Goal: Task Accomplishment & Management: Manage account settings

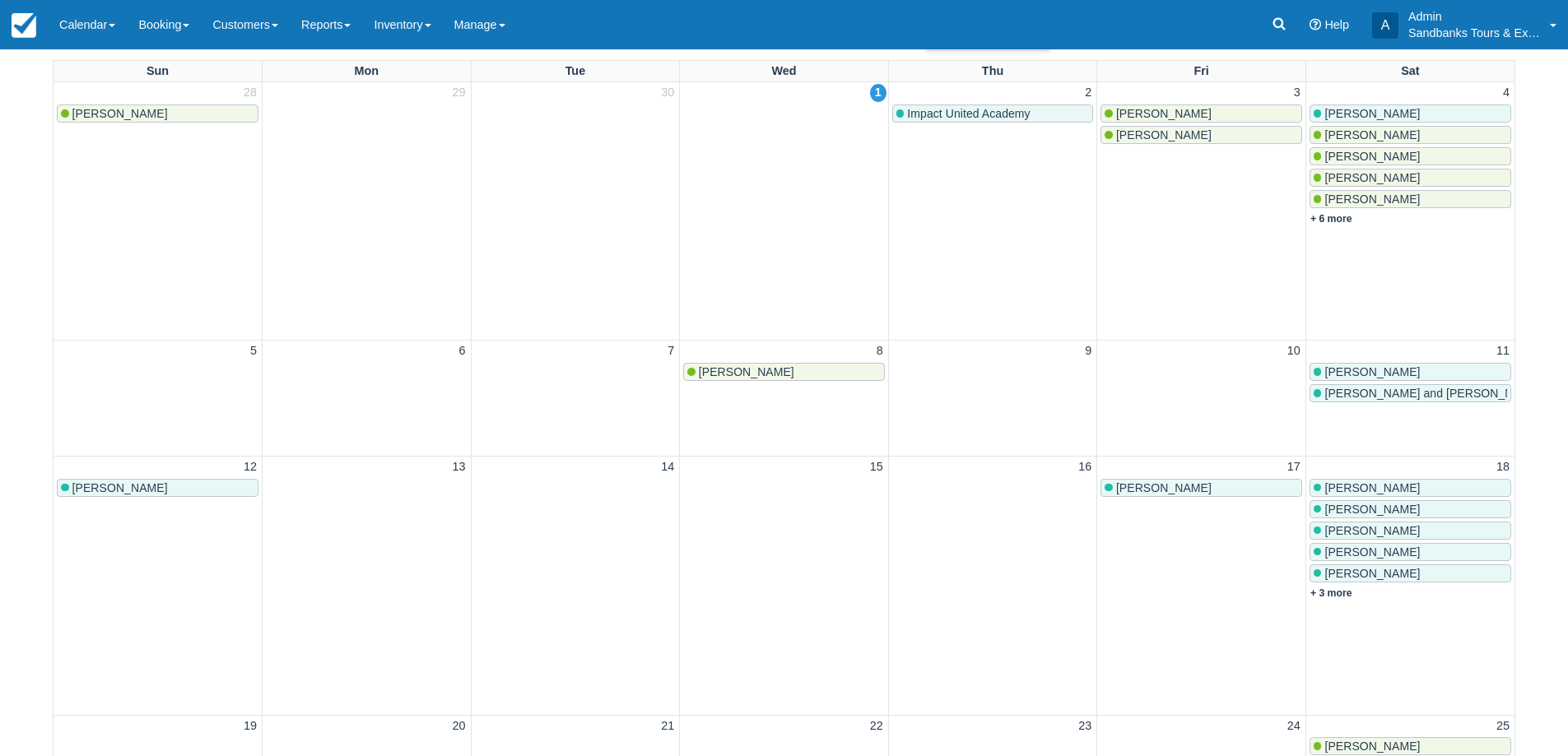
scroll to position [411, 0]
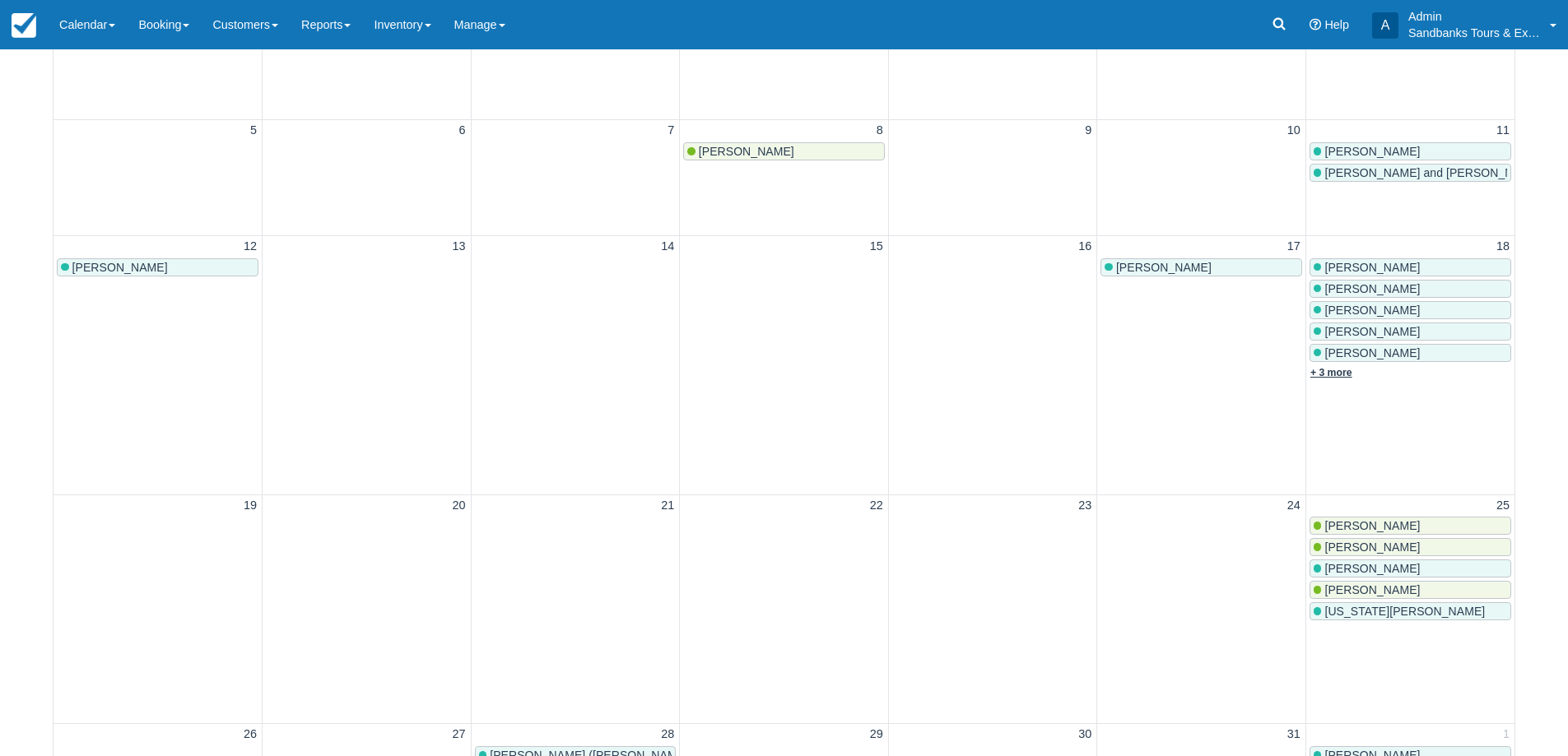
click at [1345, 368] on link "+ 3 more" at bounding box center [1331, 372] width 42 height 11
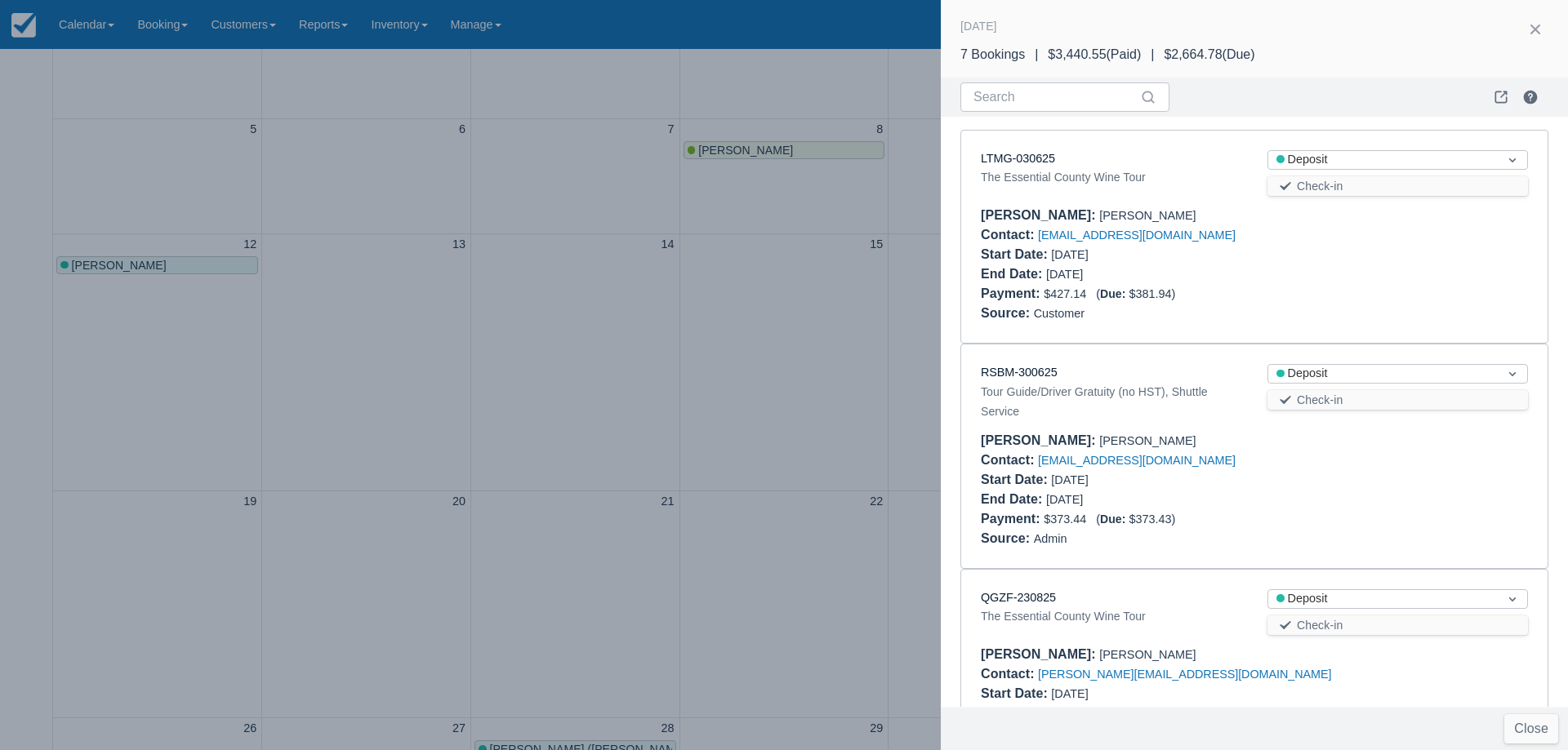
click at [507, 355] on div at bounding box center [784, 375] width 1568 height 750
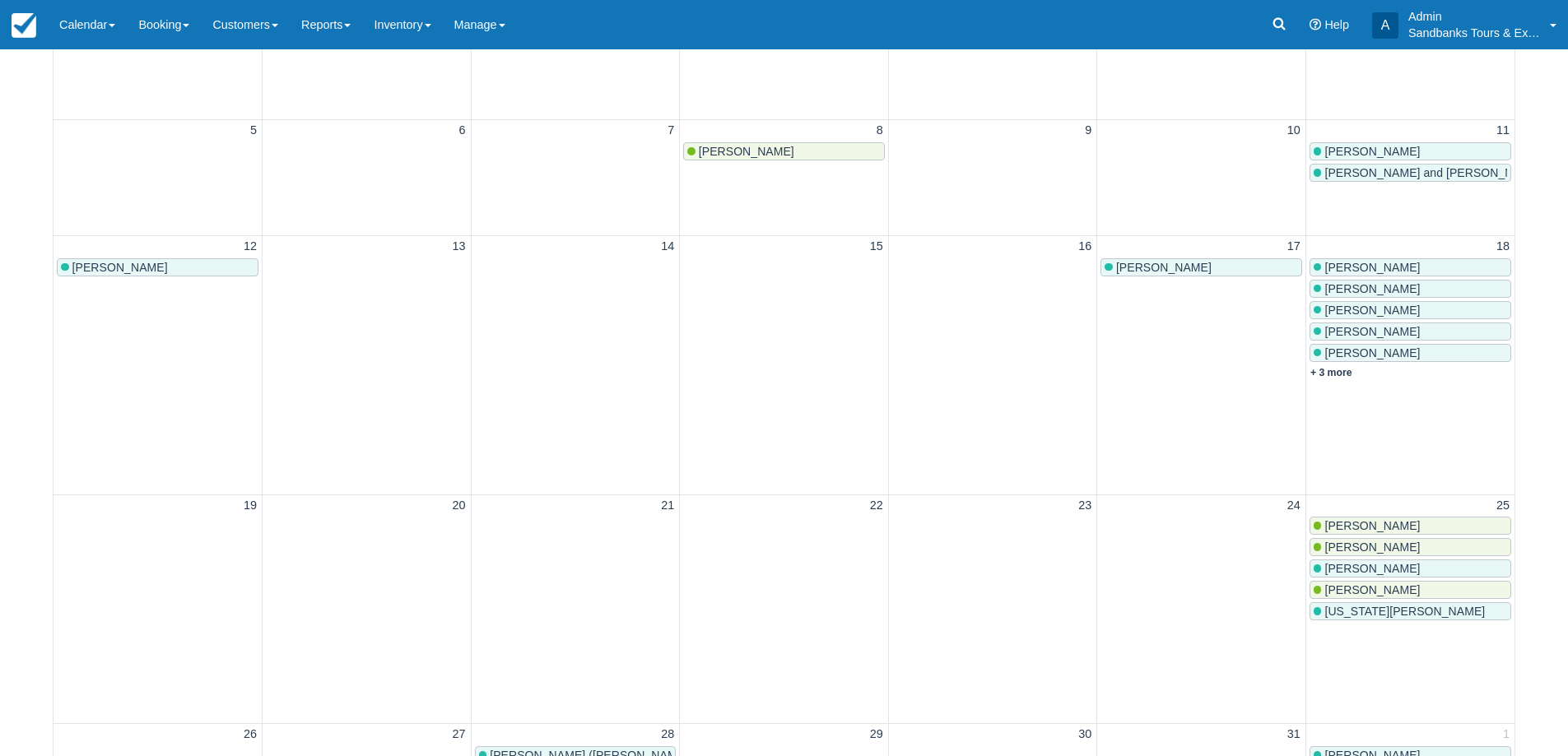
scroll to position [0, 0]
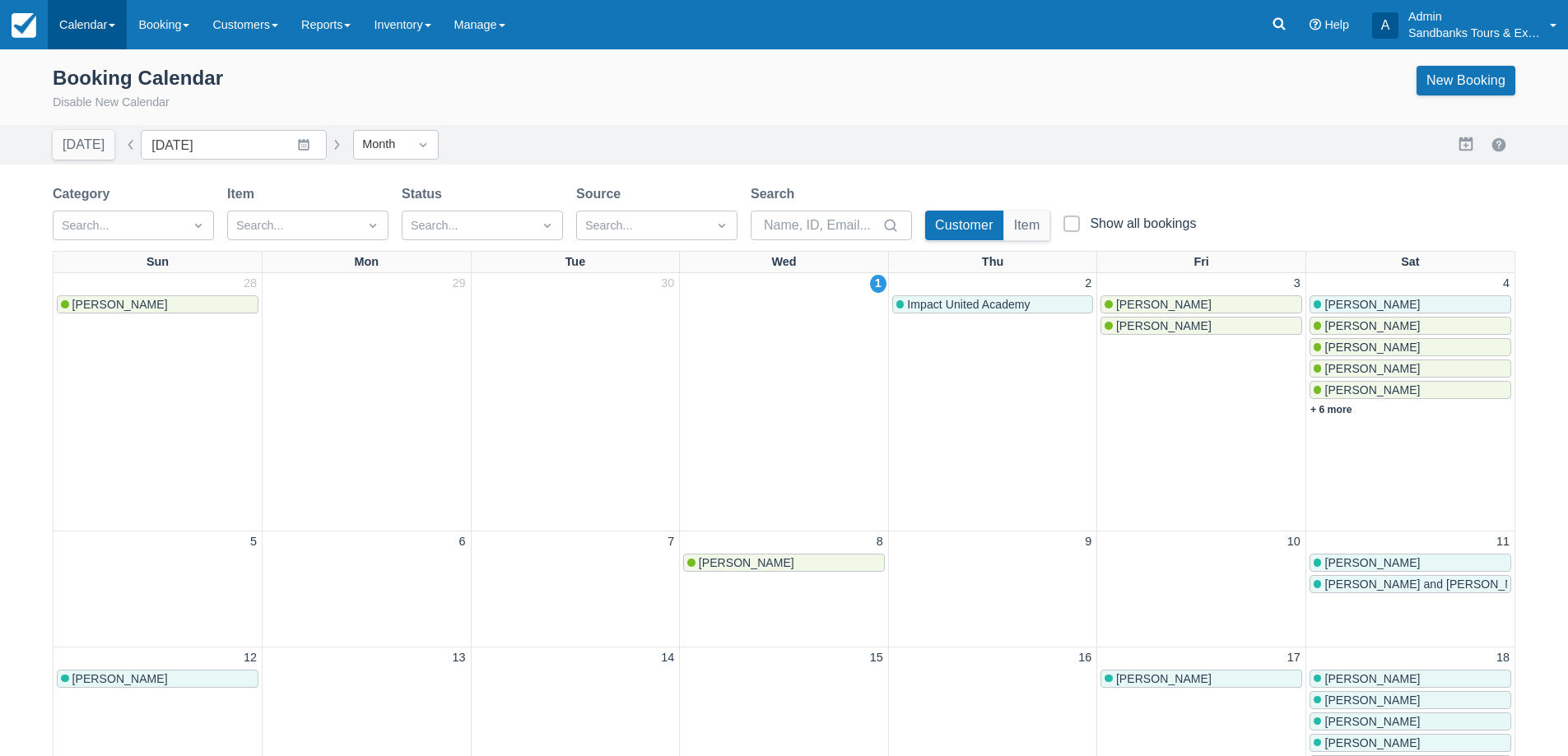
click at [96, 26] on link "Calendar" at bounding box center [87, 25] width 79 height 49
click at [91, 63] on link "Booking" at bounding box center [113, 71] width 130 height 35
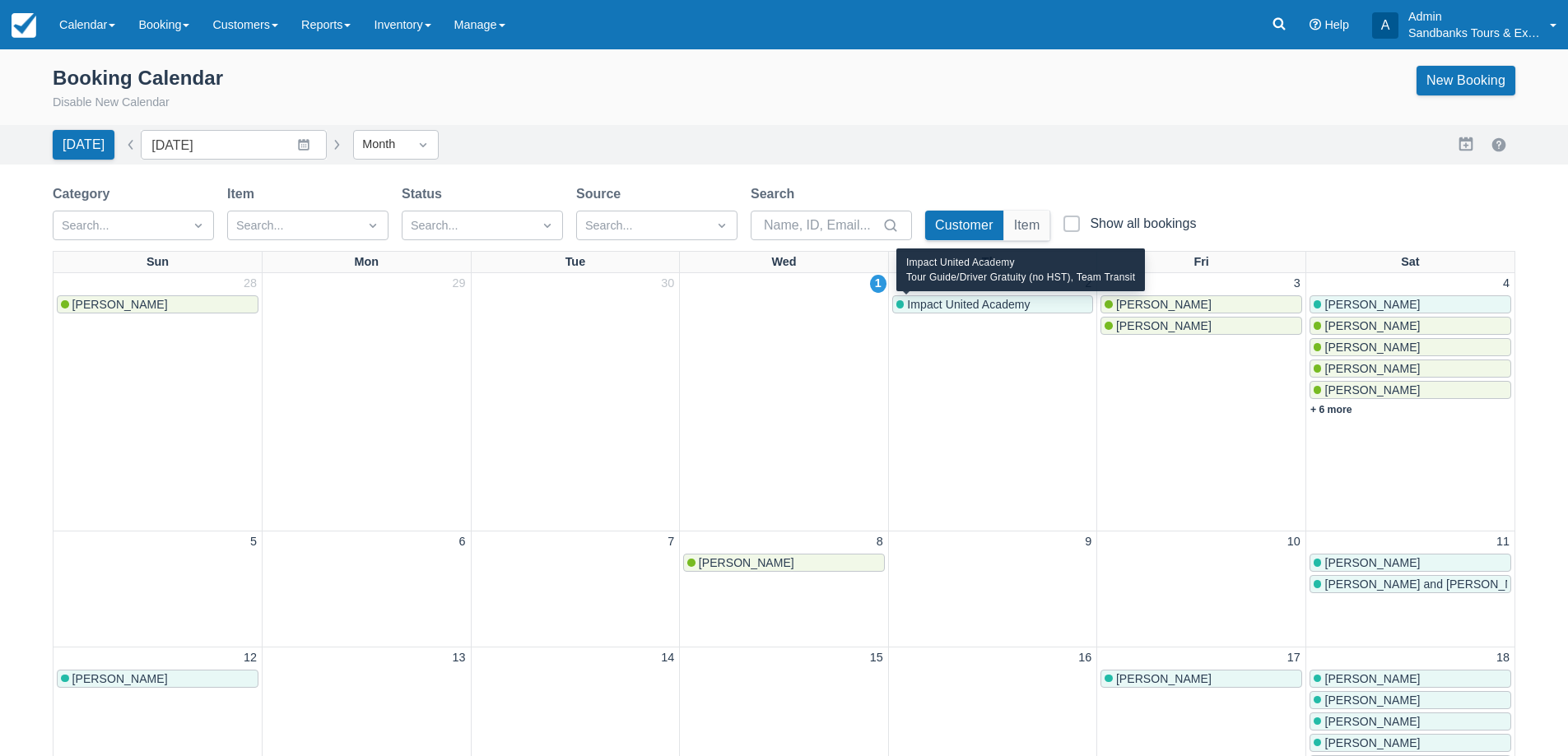
click at [984, 304] on span "Impact United Academy" at bounding box center [968, 304] width 123 height 13
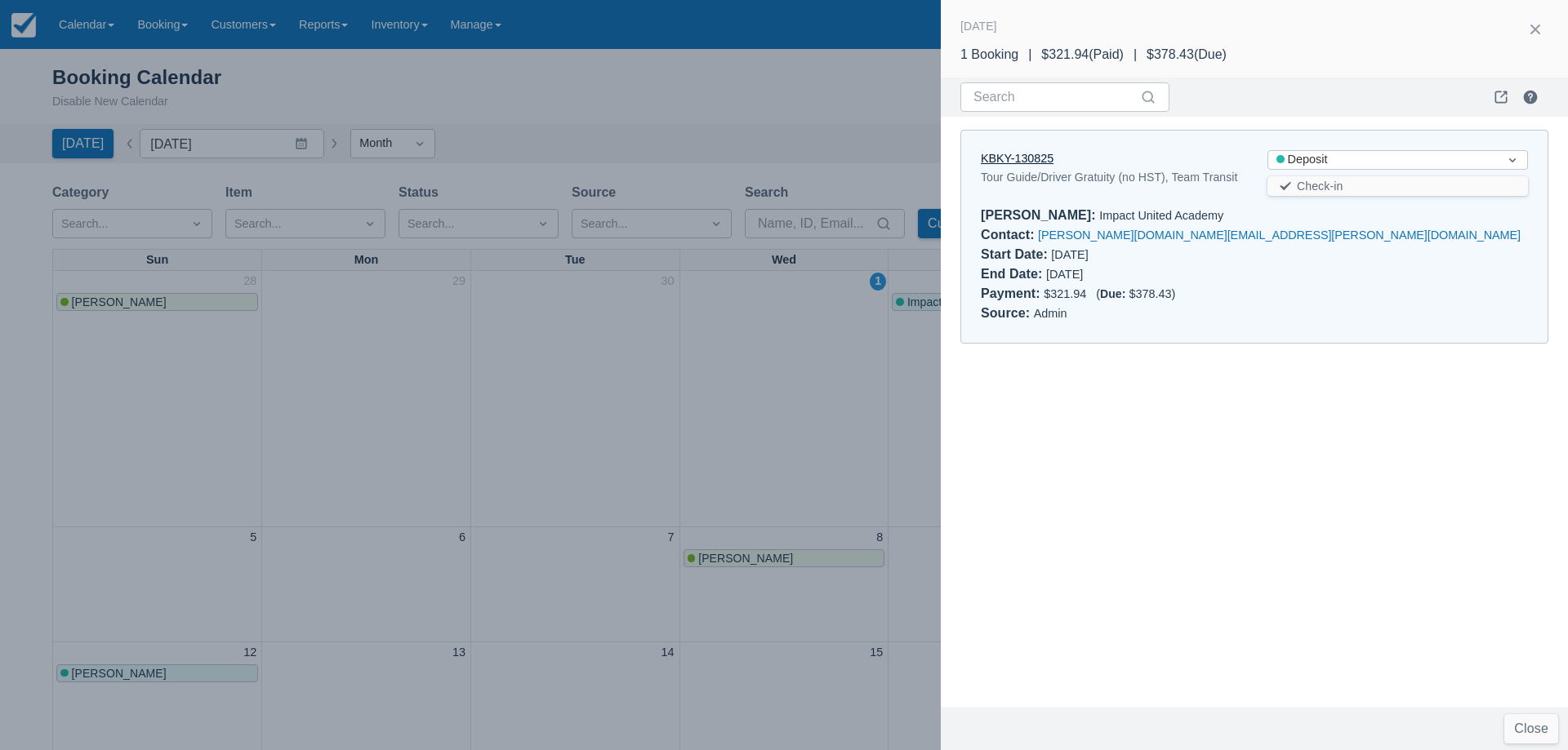
click at [1030, 164] on link "KBKY-130825" at bounding box center [1017, 158] width 72 height 13
click at [496, 314] on div at bounding box center [784, 375] width 1568 height 750
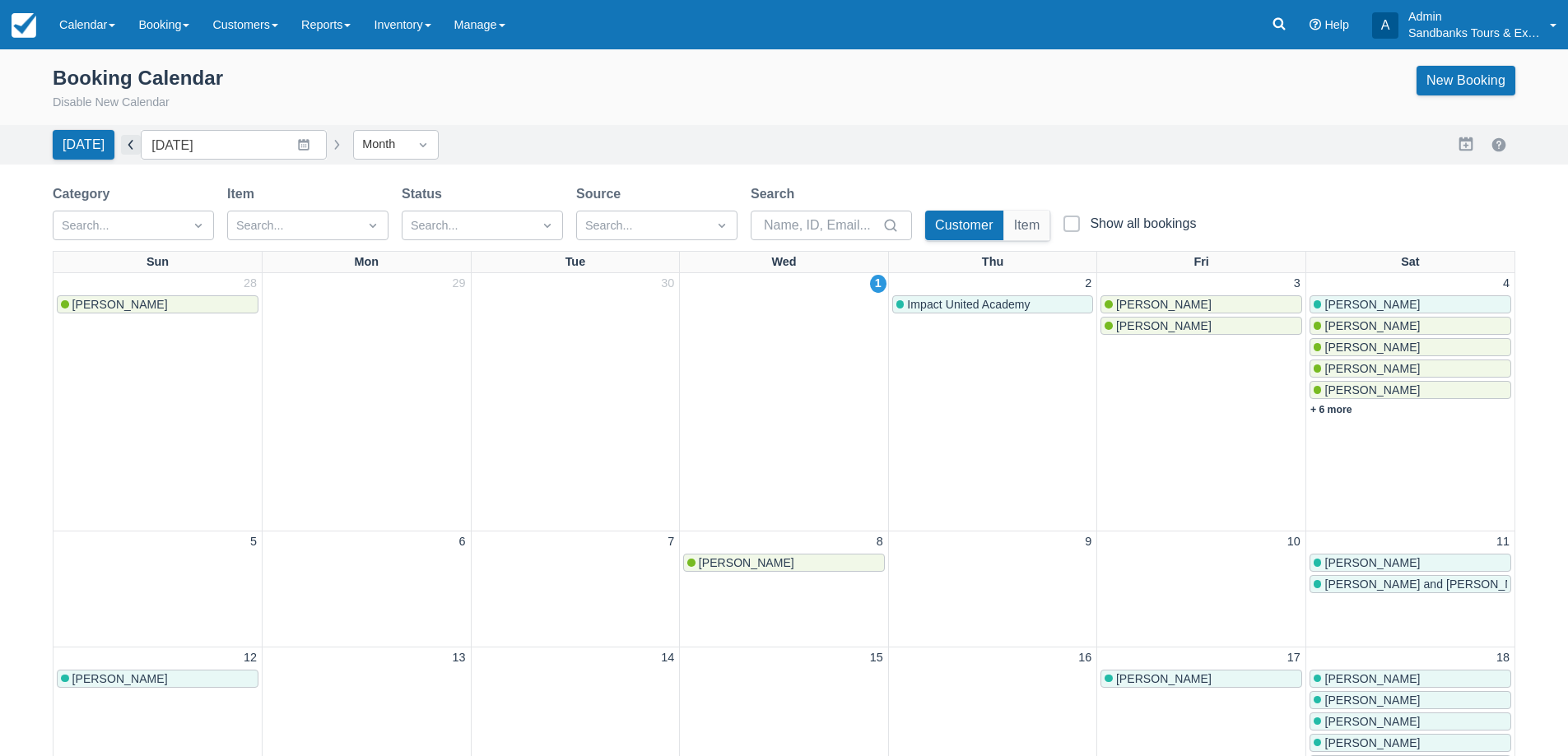
click at [121, 147] on button "button" at bounding box center [130, 145] width 20 height 20
type input "September 2025"
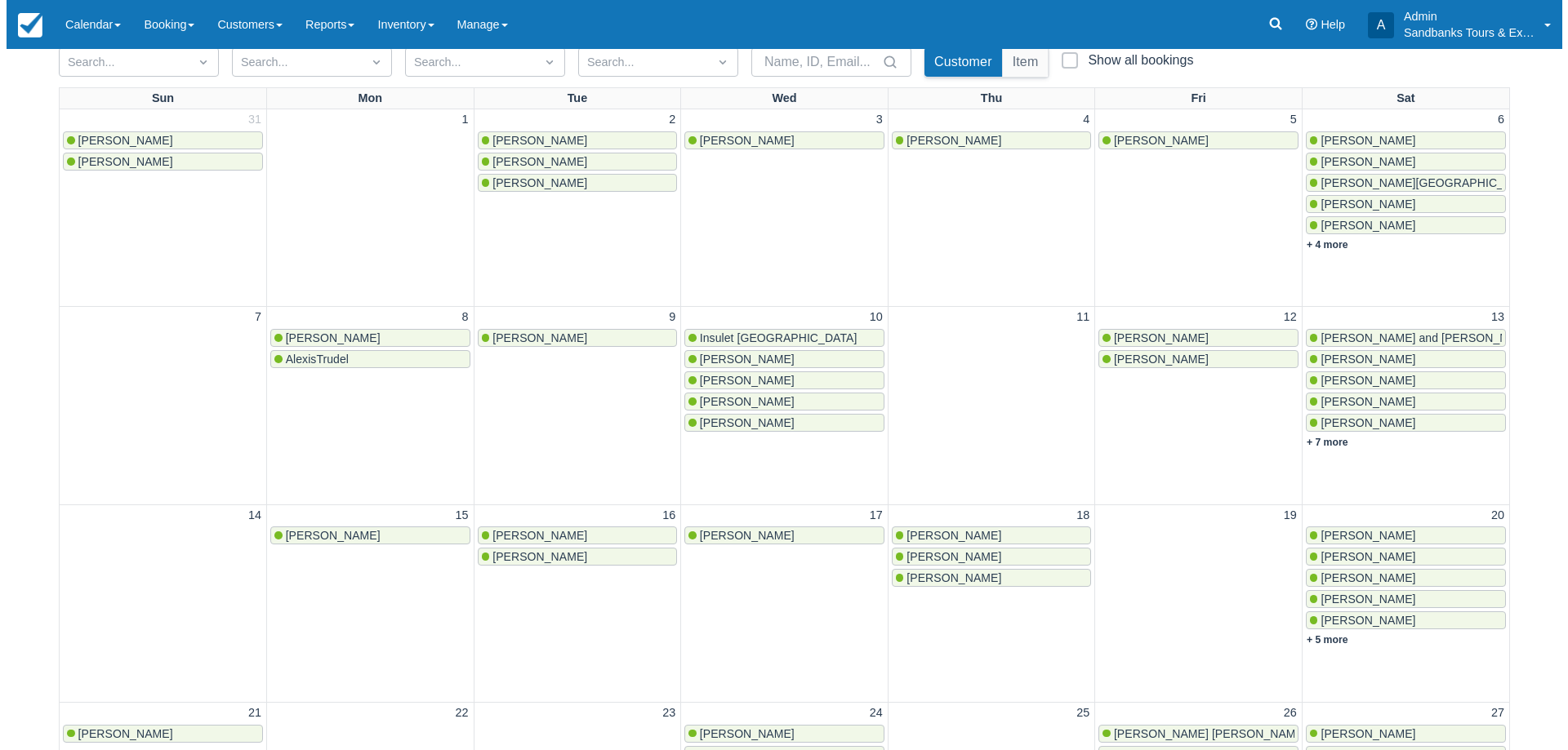
scroll to position [163, 0]
click at [1321, 439] on link "+ 7 more" at bounding box center [1320, 441] width 41 height 11
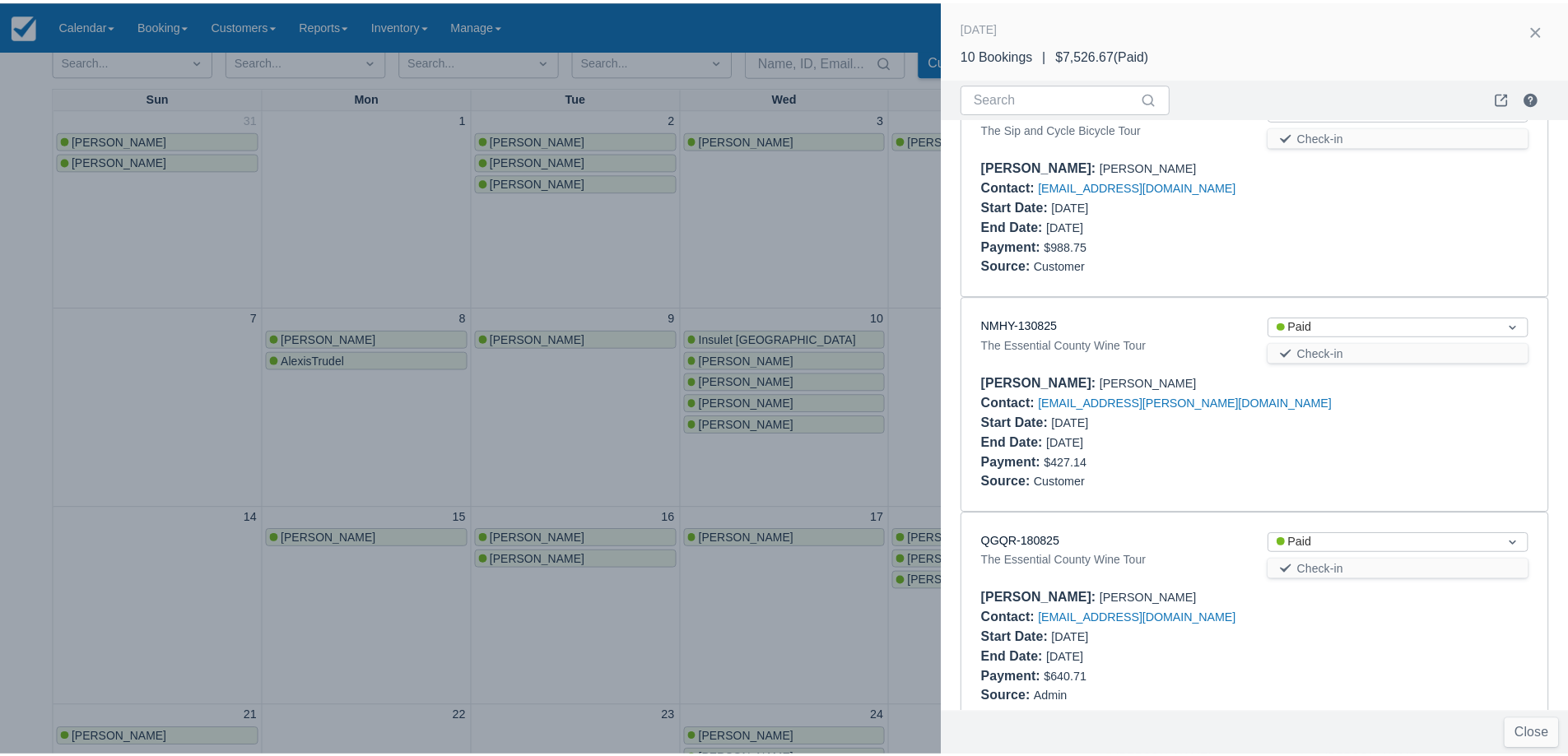
scroll to position [741, 0]
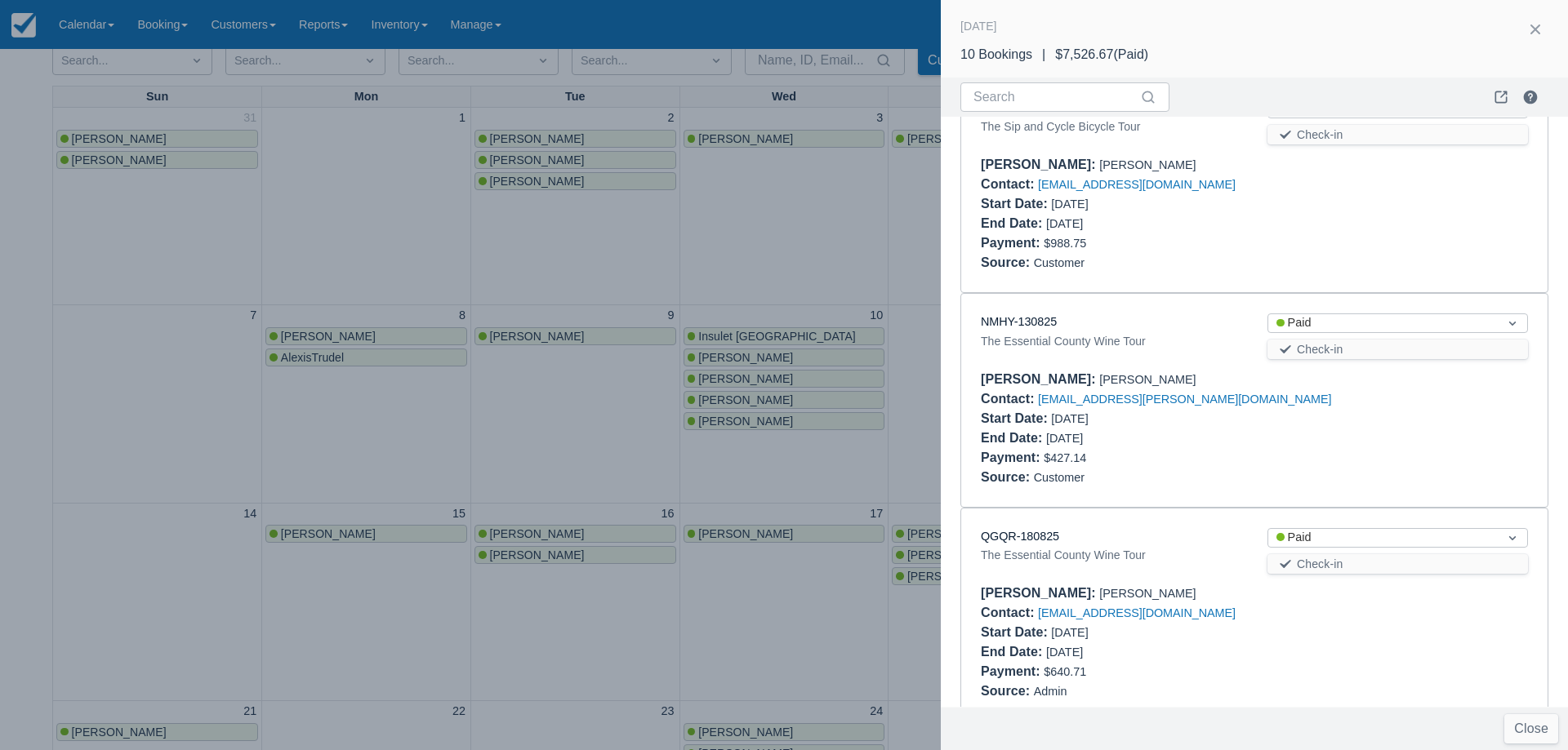
click at [382, 266] on div at bounding box center [784, 375] width 1568 height 750
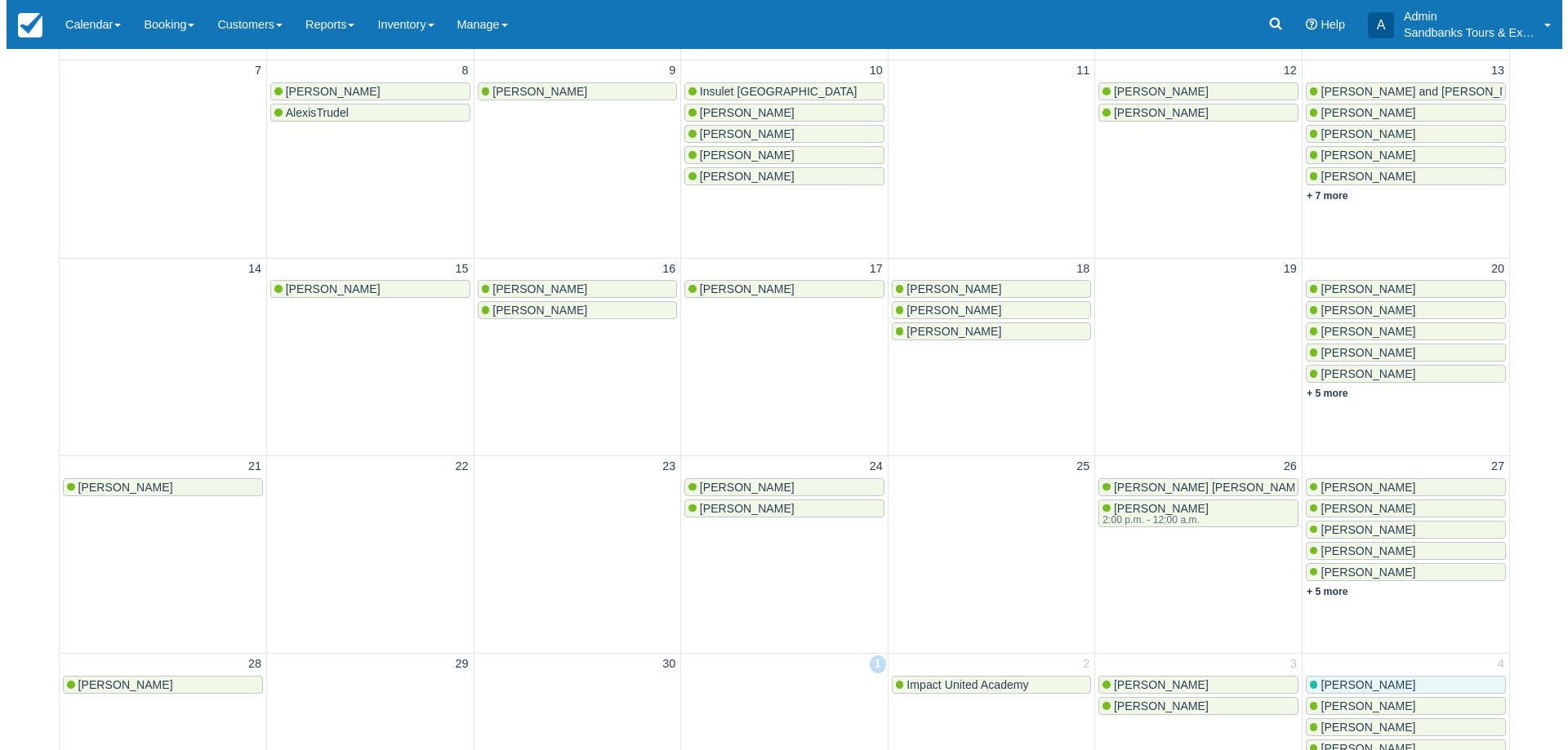
scroll to position [163, 0]
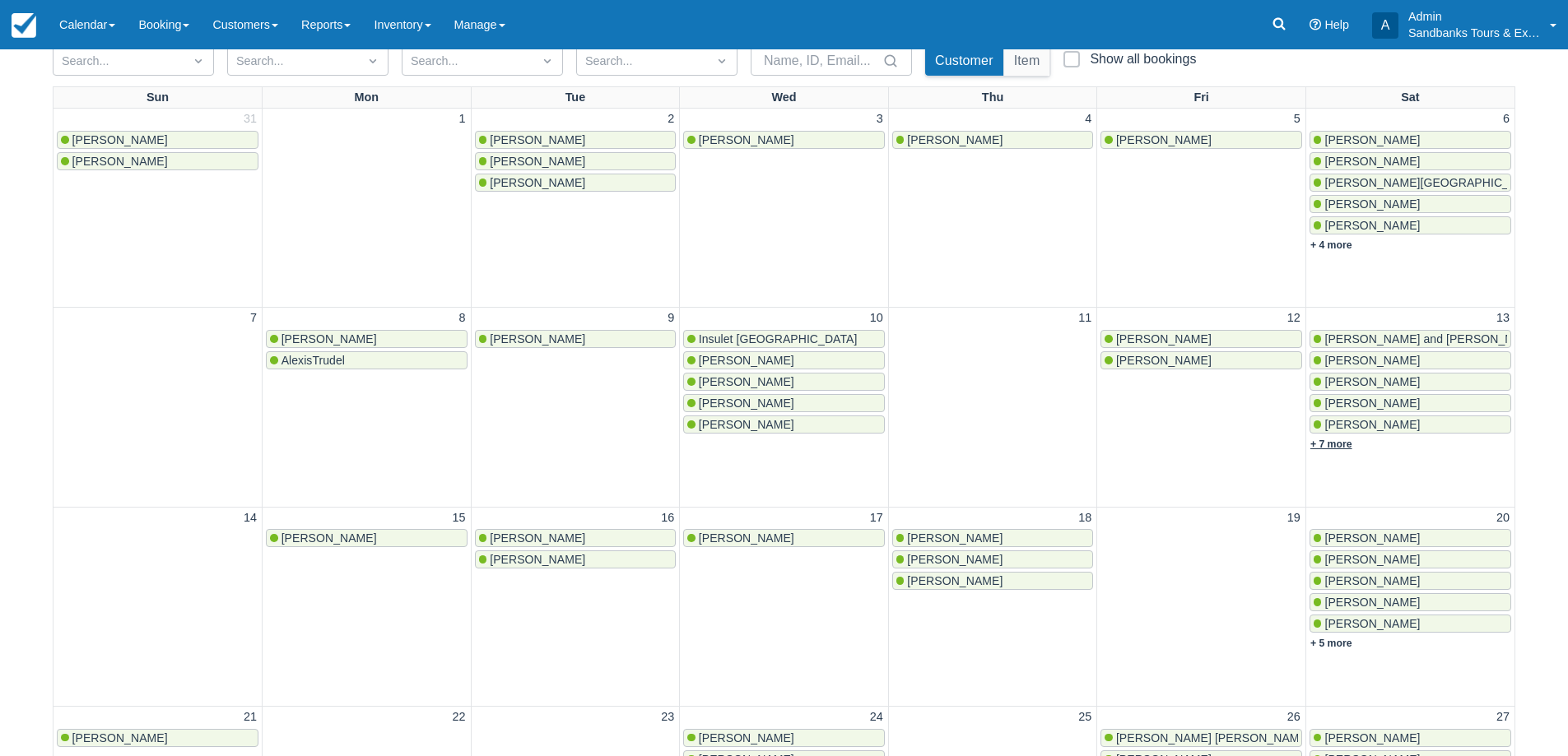
click at [1334, 446] on link "+ 7 more" at bounding box center [1331, 444] width 42 height 11
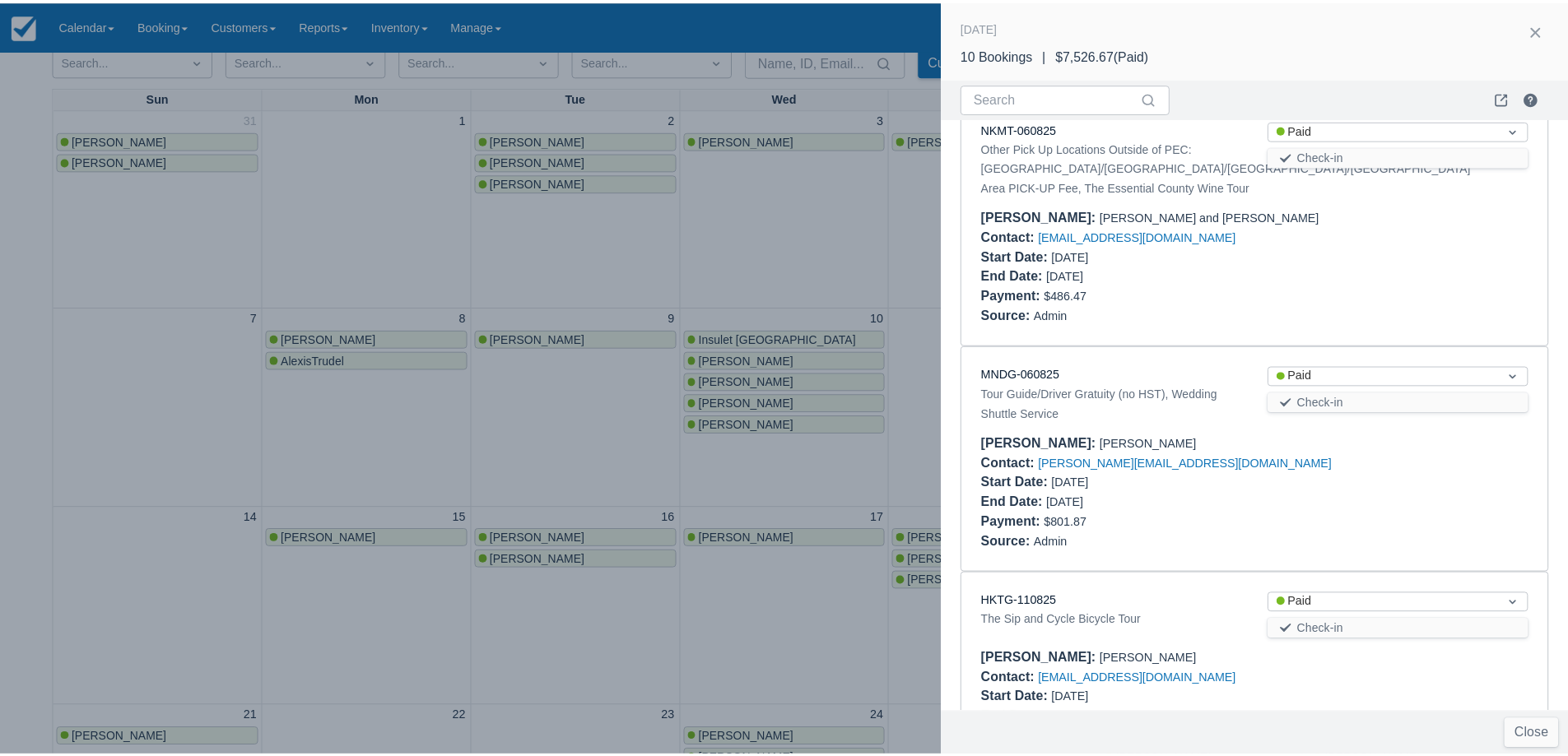
scroll to position [0, 0]
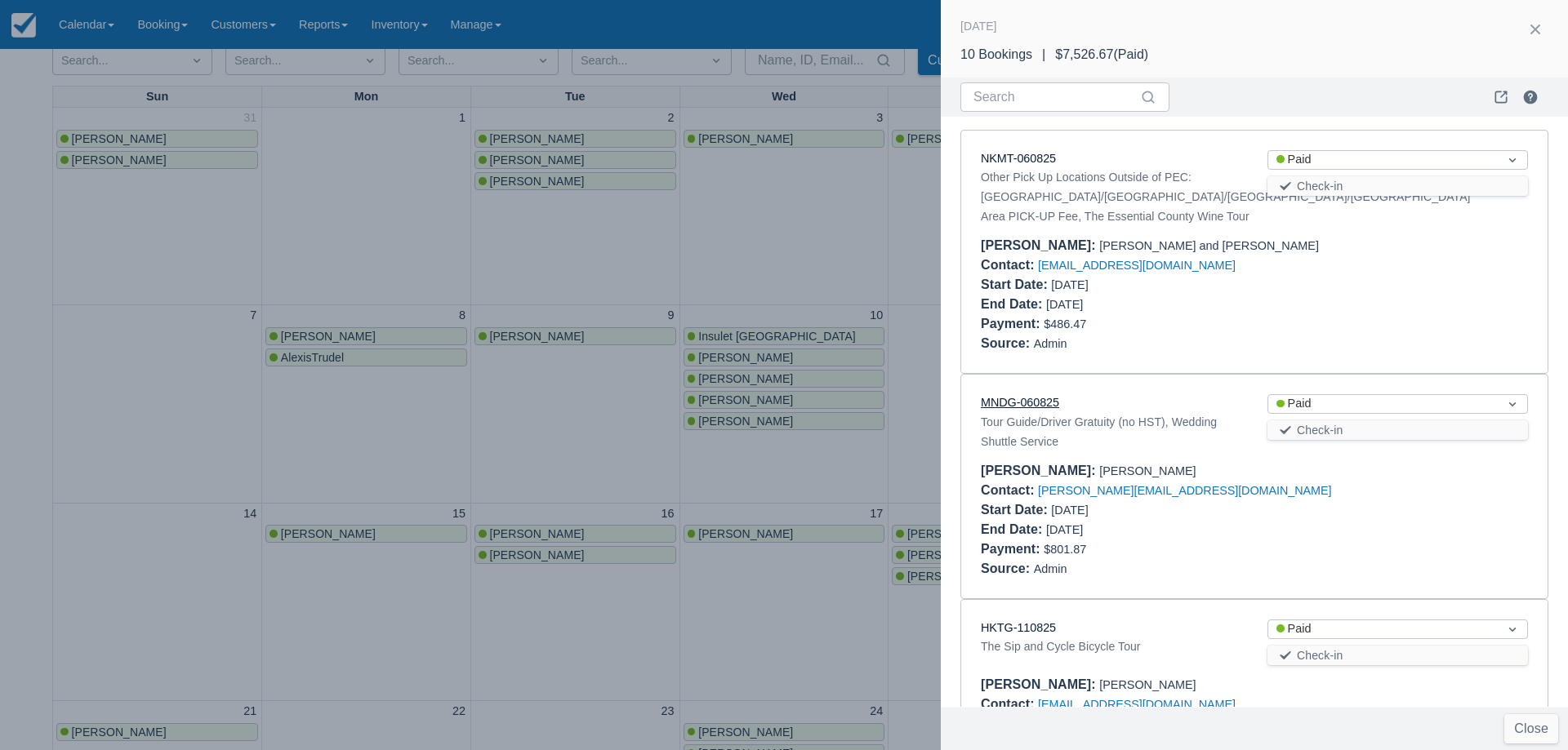
click at [1026, 404] on link "MNDG-060825" at bounding box center [1020, 402] width 79 height 13
click at [706, 251] on div at bounding box center [784, 375] width 1568 height 750
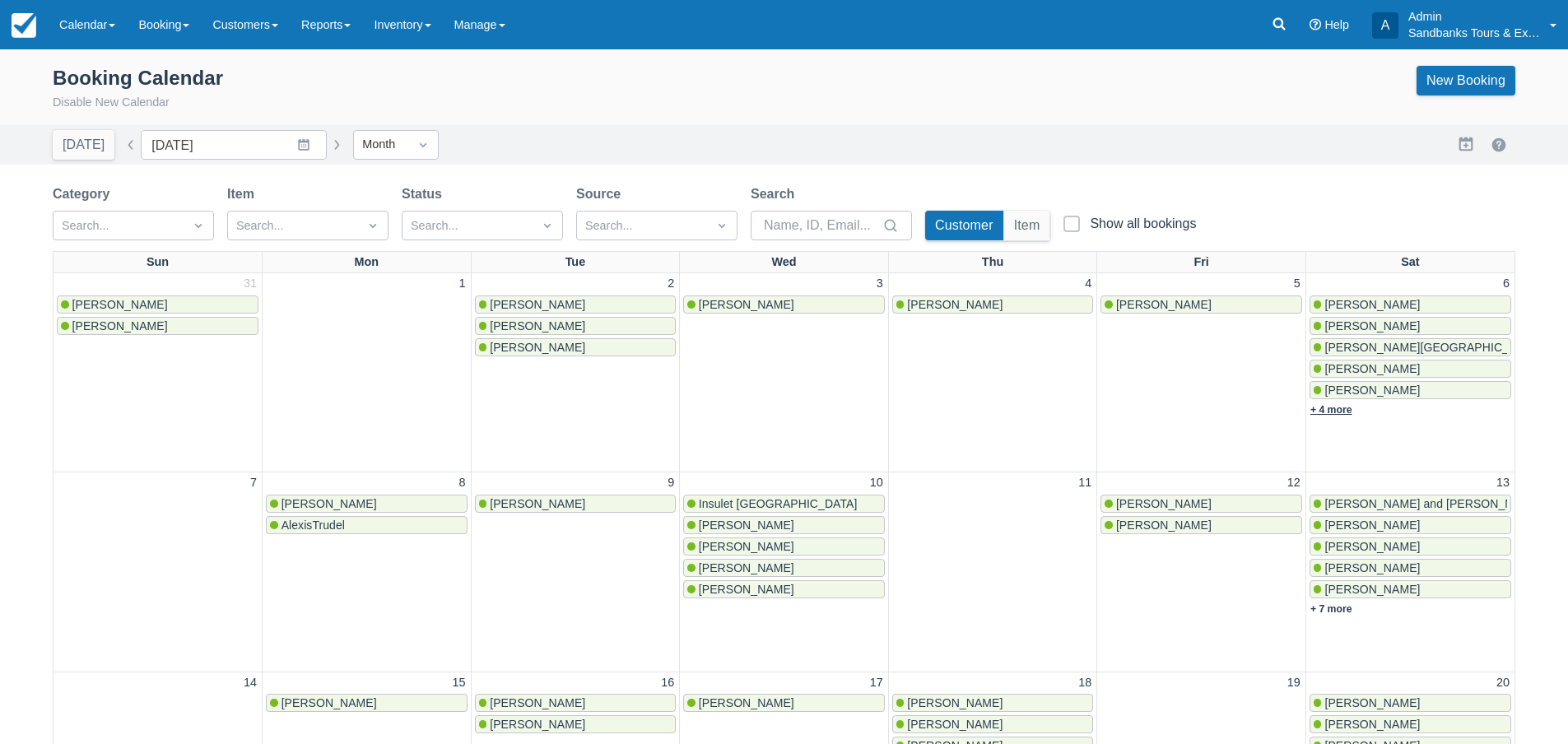
click at [1339, 411] on link "+ 4 more" at bounding box center [1331, 409] width 42 height 11
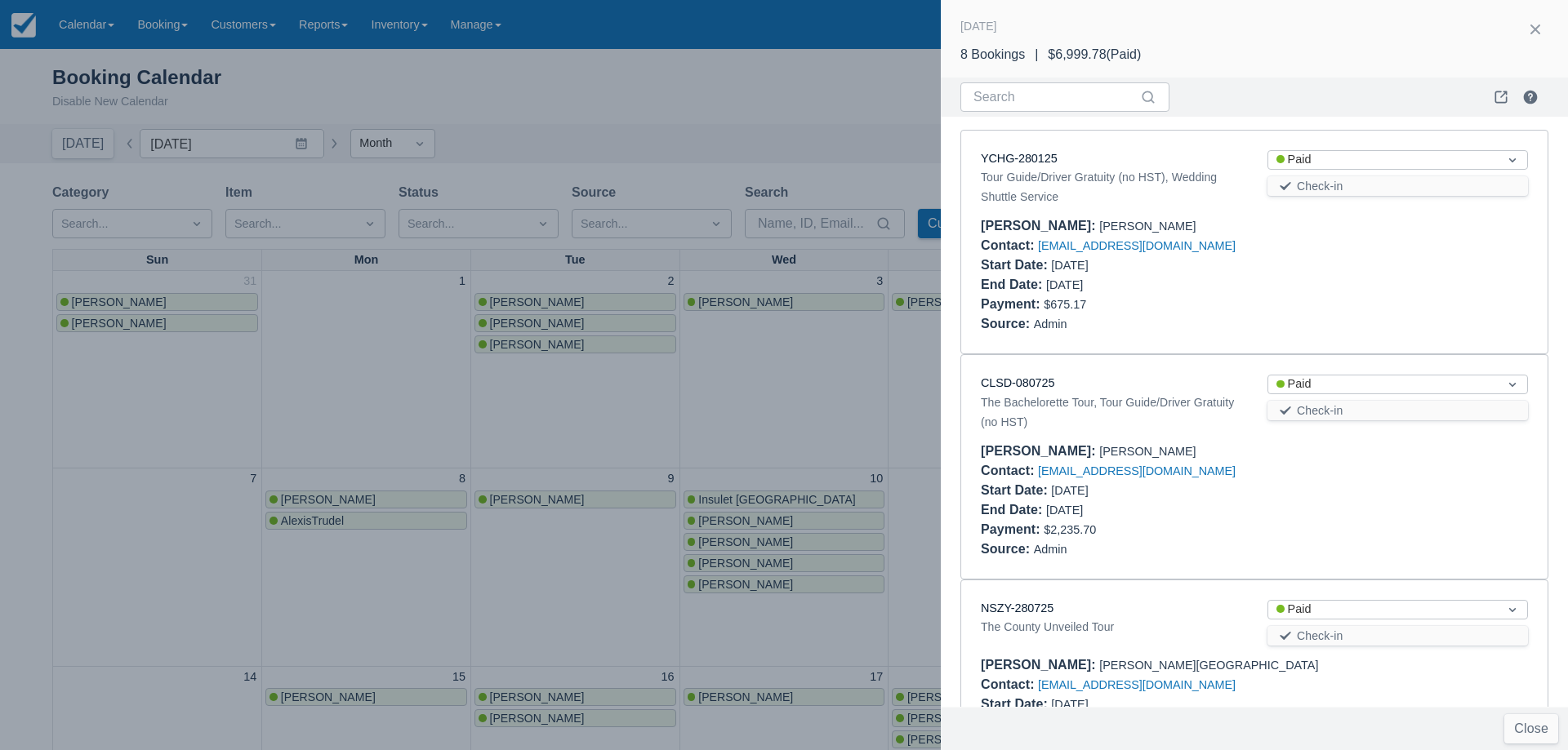
click at [805, 410] on div at bounding box center [784, 375] width 1568 height 750
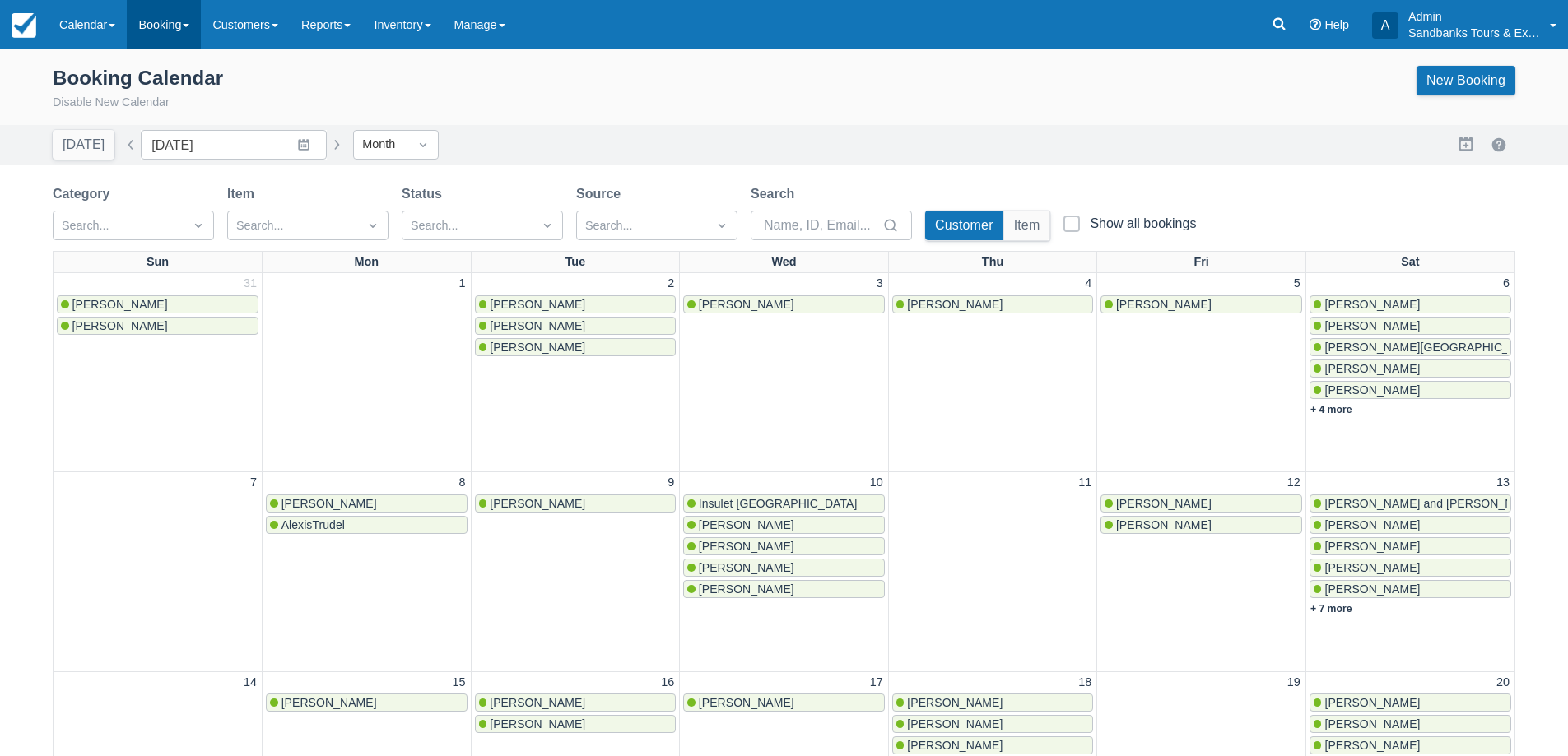
click at [164, 40] on link "Booking" at bounding box center [164, 25] width 74 height 49
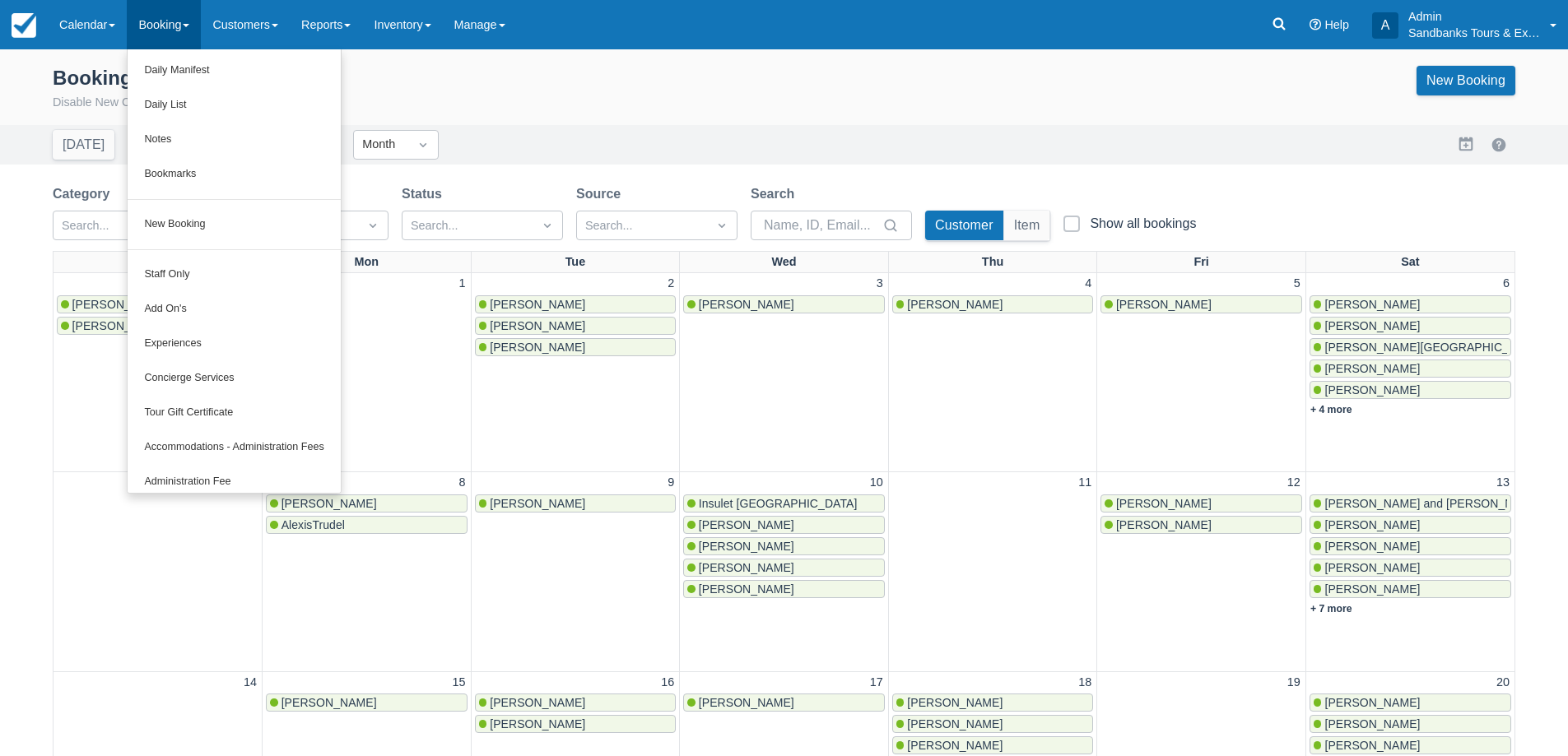
click at [696, 61] on div "Booking Calendar Disable New Calendar New Booking" at bounding box center [784, 93] width 1568 height 66
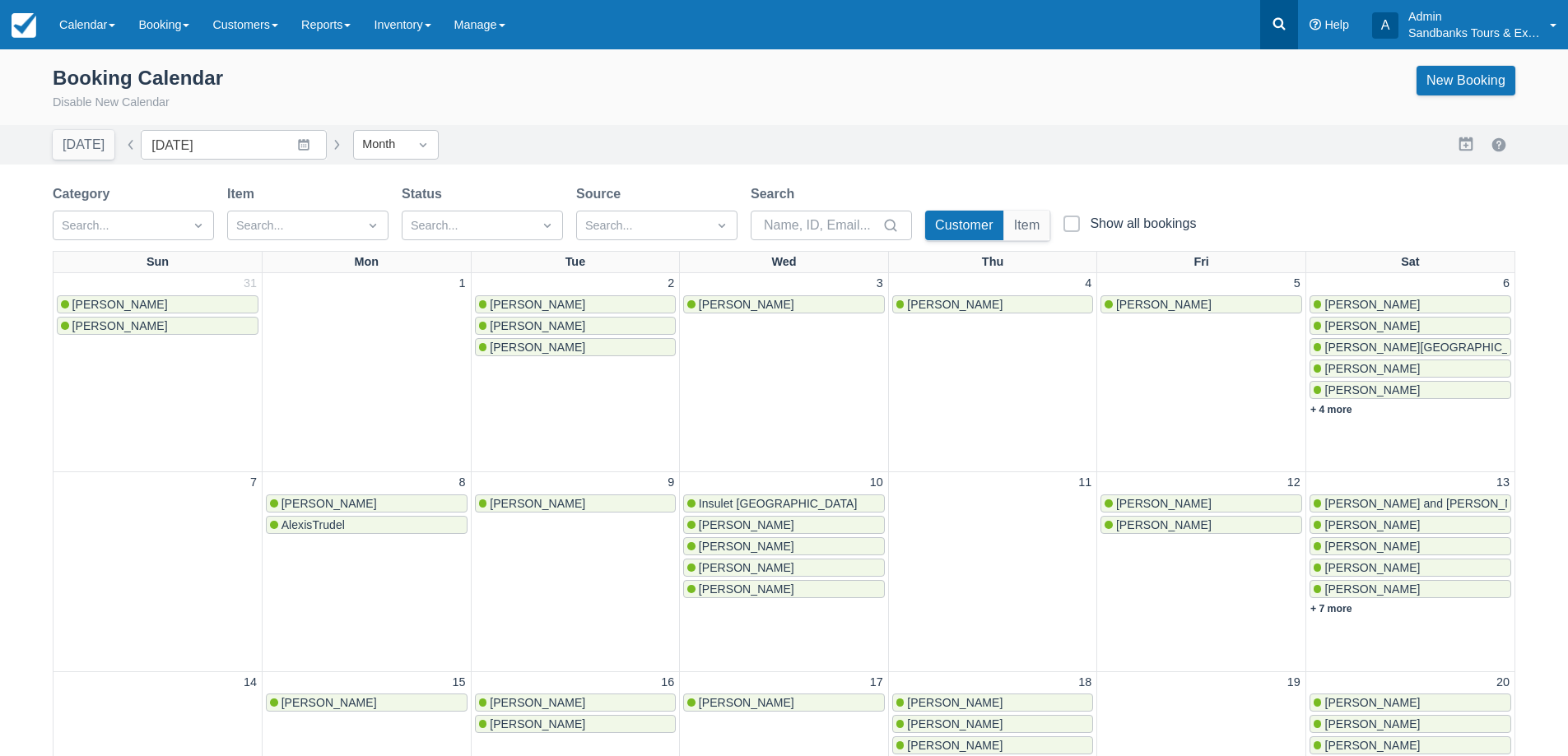
click at [1280, 28] on icon at bounding box center [1278, 24] width 16 height 16
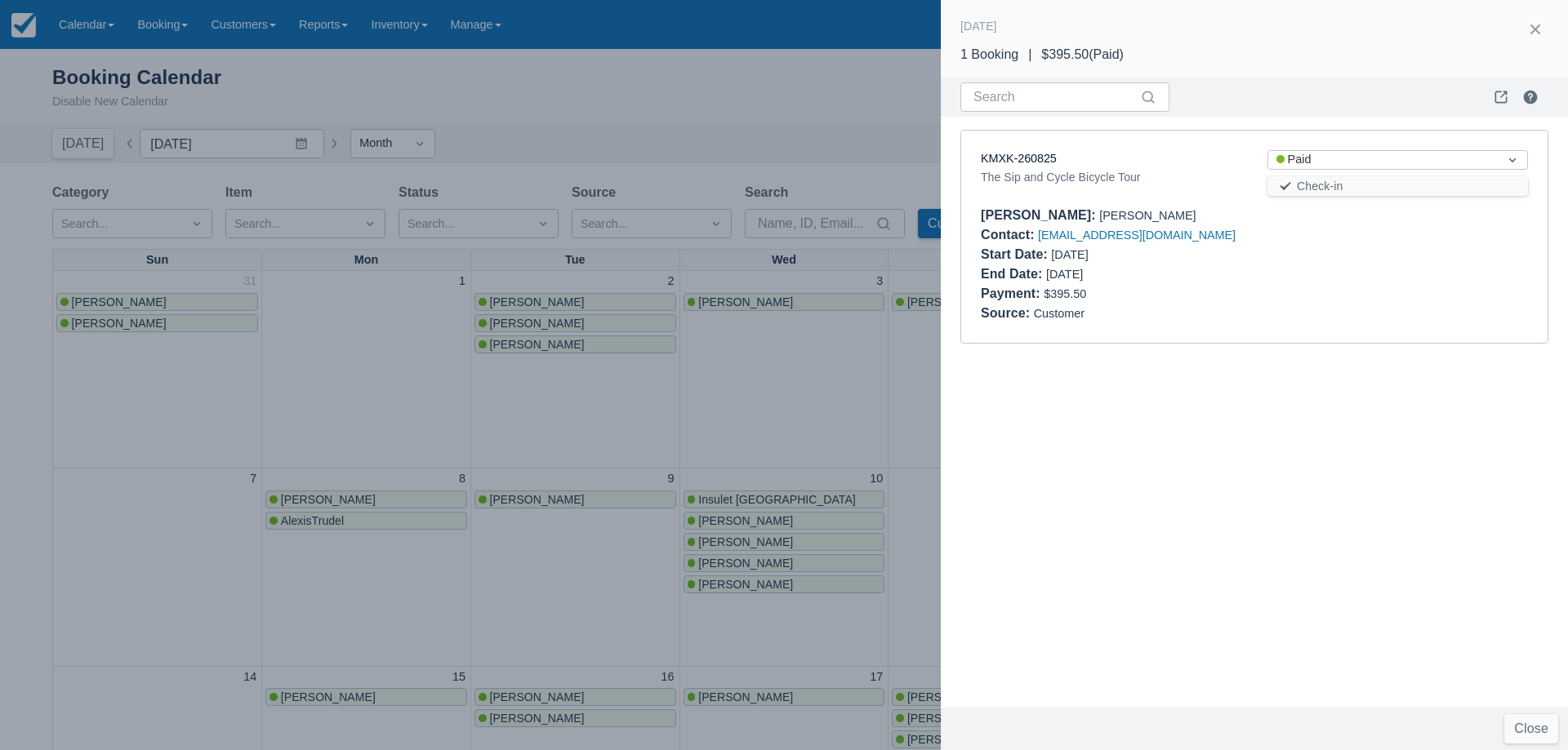
click at [1532, 43] on div at bounding box center [1535, 30] width 53 height 28
click at [1532, 38] on button "button" at bounding box center [1535, 29] width 26 height 26
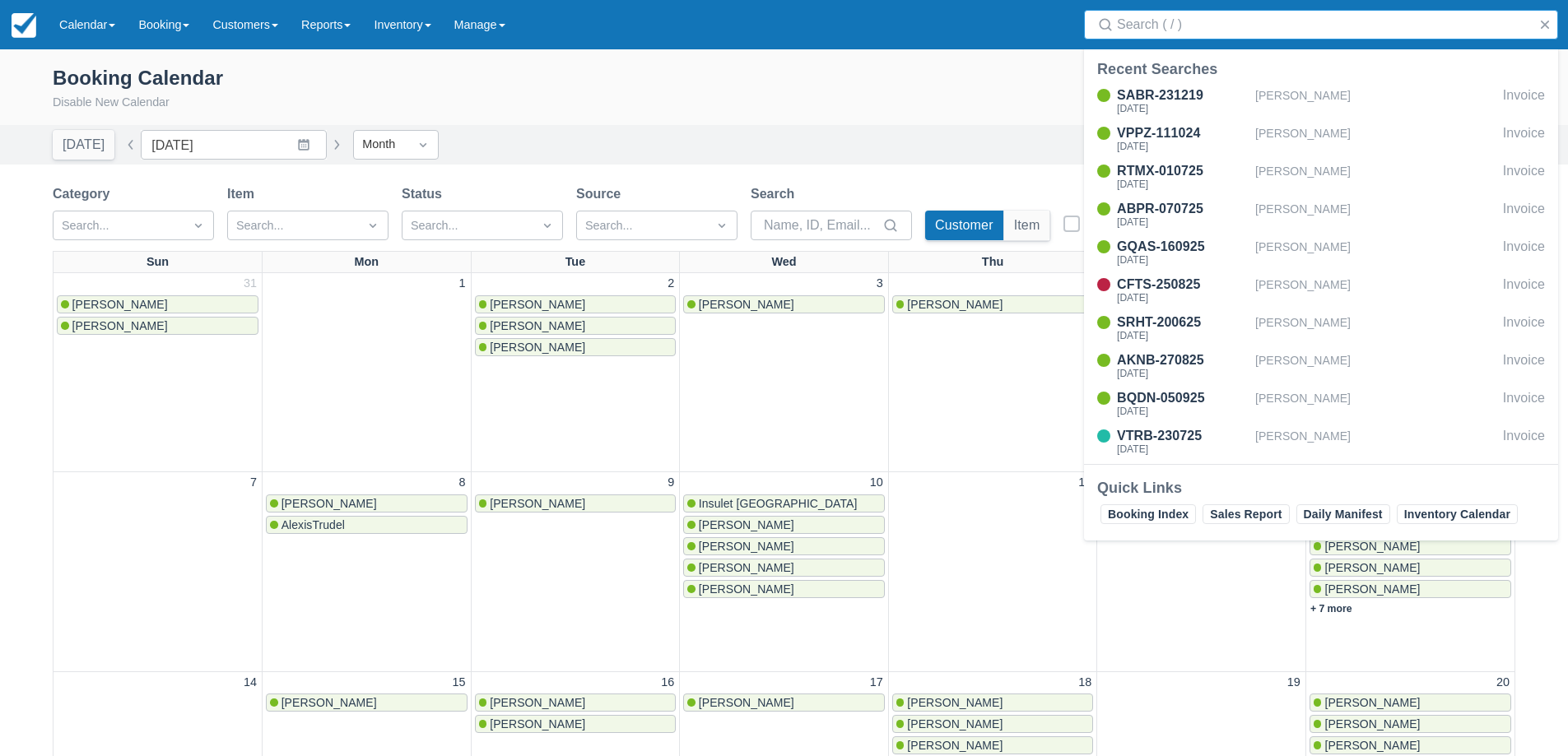
click at [1215, 17] on input "Search" at bounding box center [1323, 24] width 415 height 29
type input "eli"
click at [1178, 36] on input "eli" at bounding box center [1323, 24] width 415 height 29
click at [1177, 36] on input "eli" at bounding box center [1323, 24] width 415 height 29
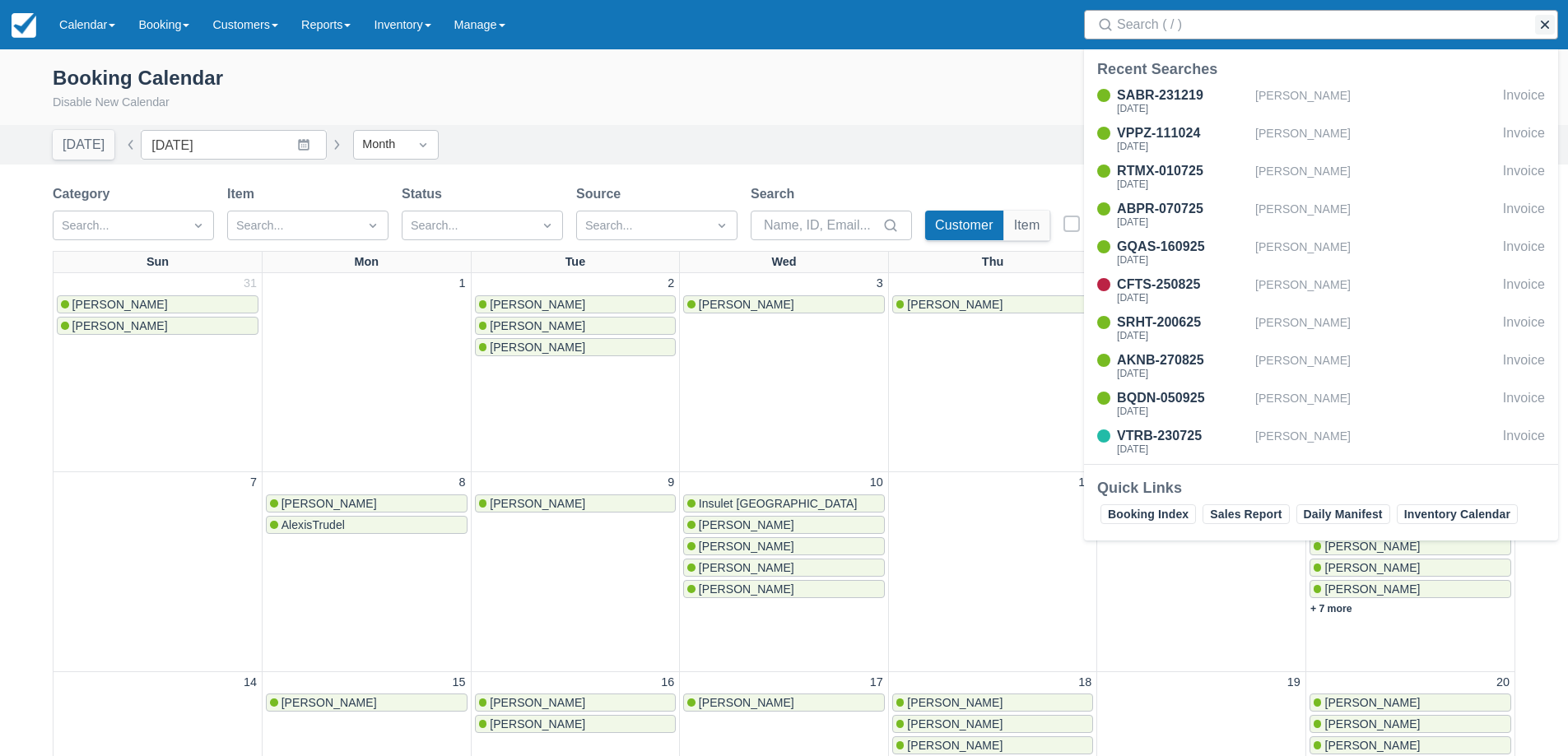
click at [1544, 27] on button "button" at bounding box center [1544, 25] width 20 height 20
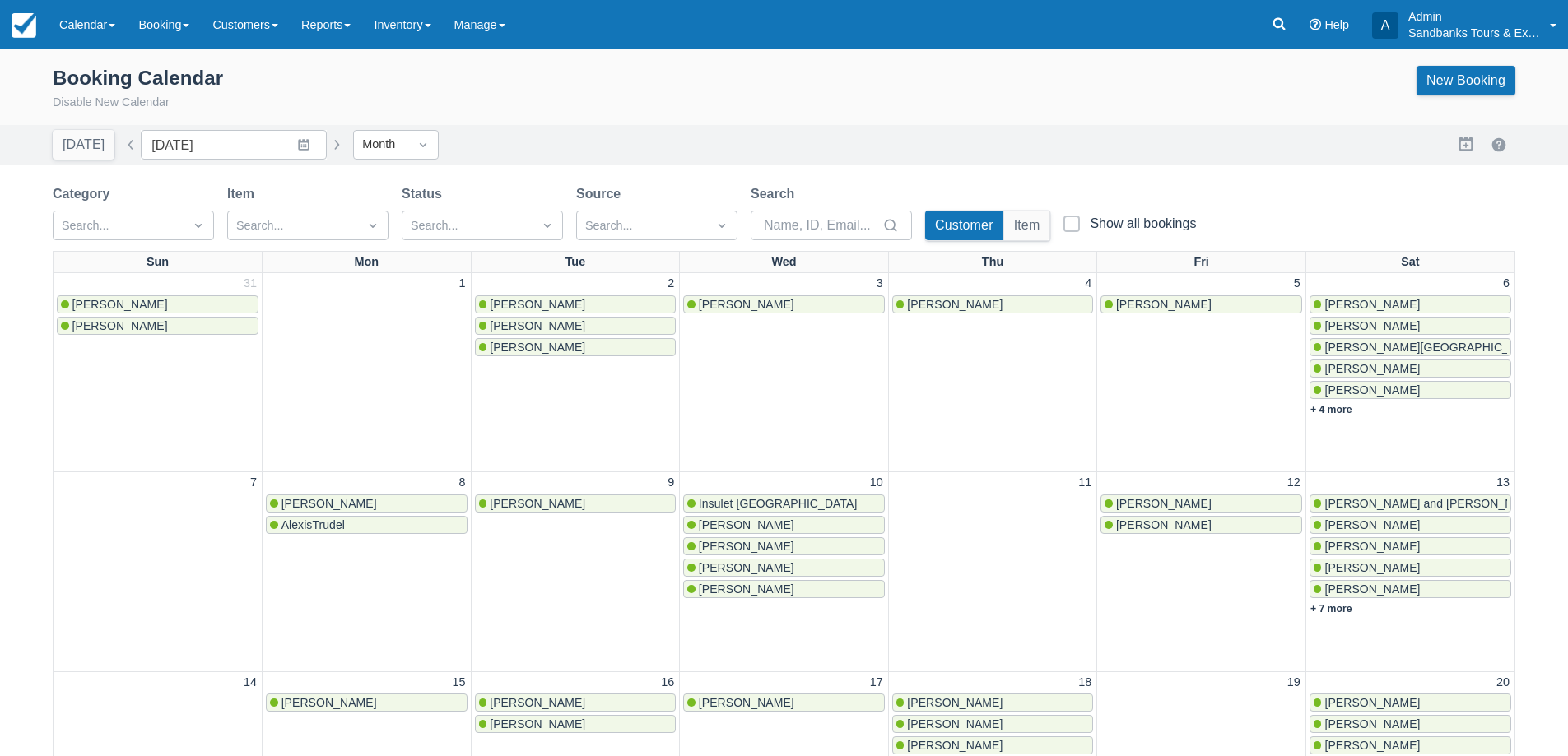
click at [729, 82] on div "Booking Calendar Disable New Calendar New Booking" at bounding box center [784, 89] width 1462 height 46
click at [327, 144] on button "button" at bounding box center [336, 145] width 20 height 20
type input "[DATE]"
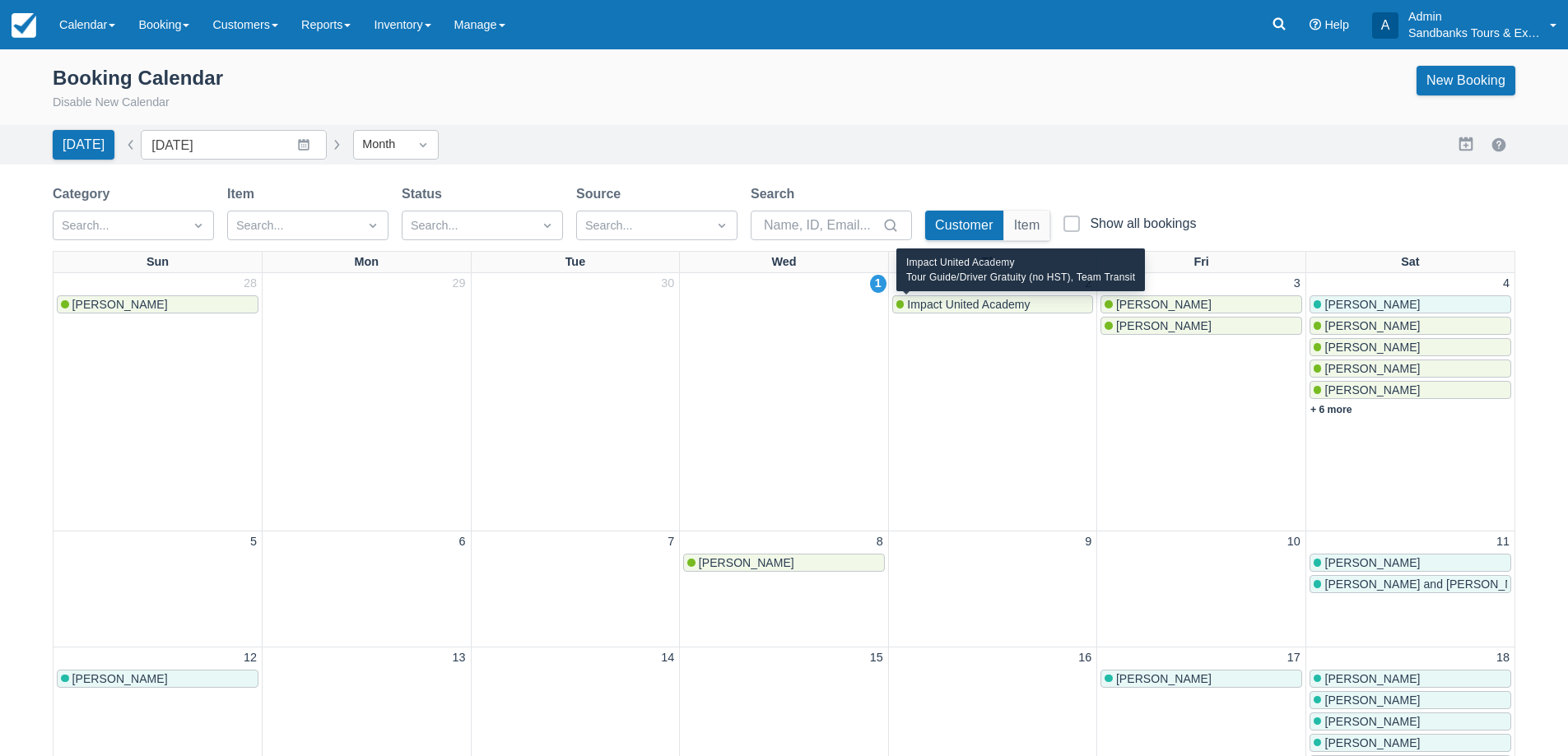
click at [964, 302] on span "Impact United Academy" at bounding box center [968, 304] width 123 height 13
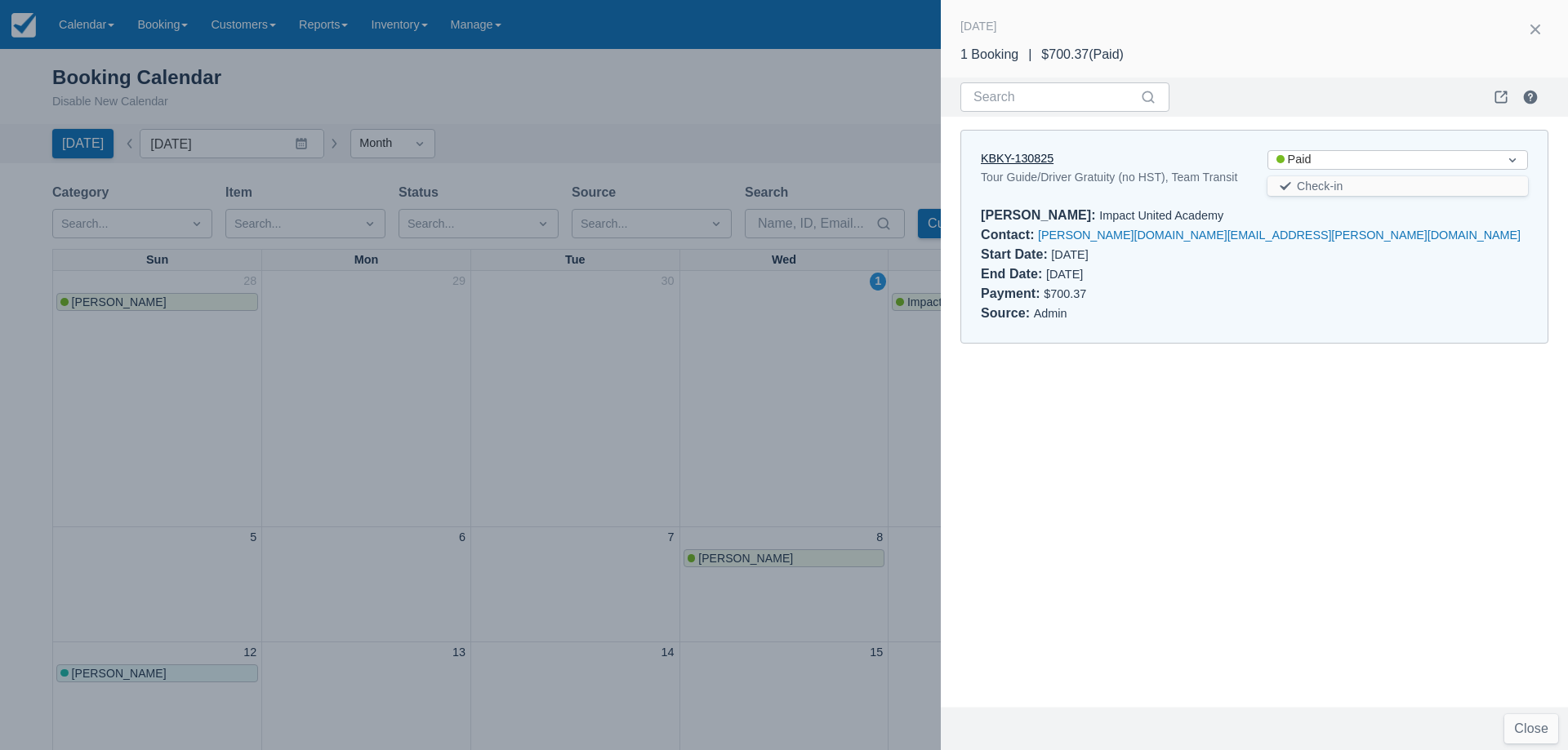
click at [1000, 163] on link "KBKY-130825" at bounding box center [1017, 158] width 72 height 13
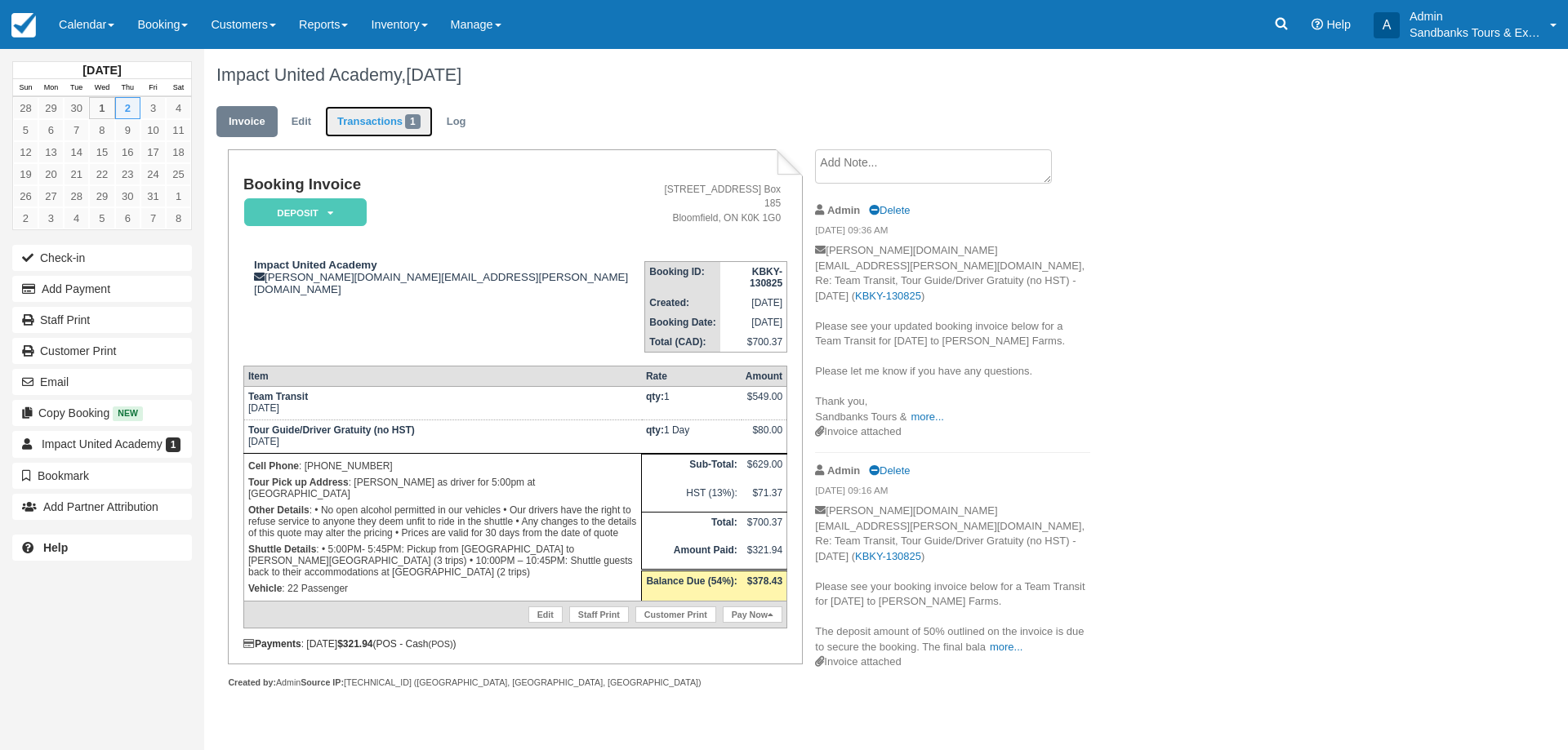
click at [361, 133] on link "Transactions 1" at bounding box center [379, 122] width 108 height 32
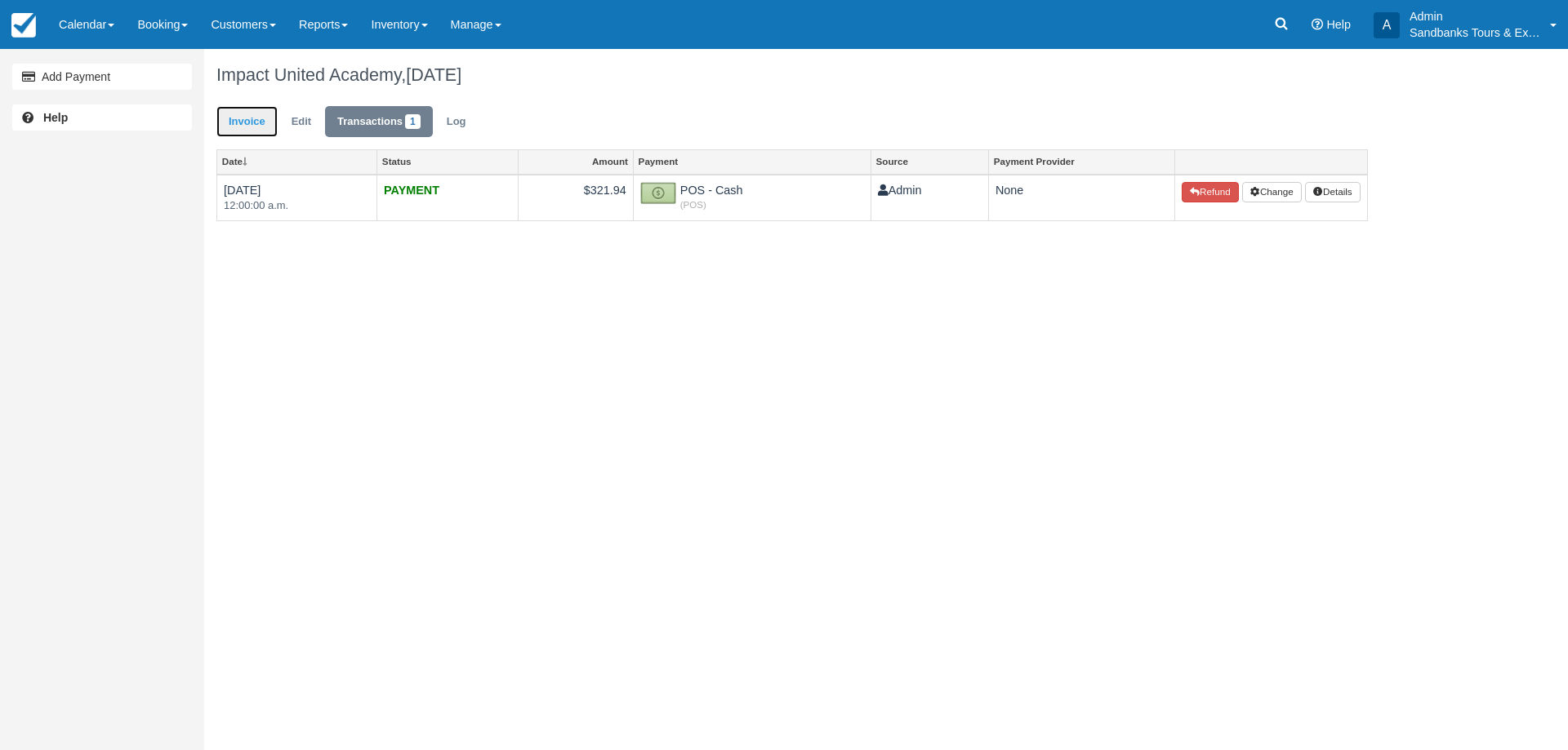
click at [234, 132] on link "Invoice" at bounding box center [247, 122] width 61 height 32
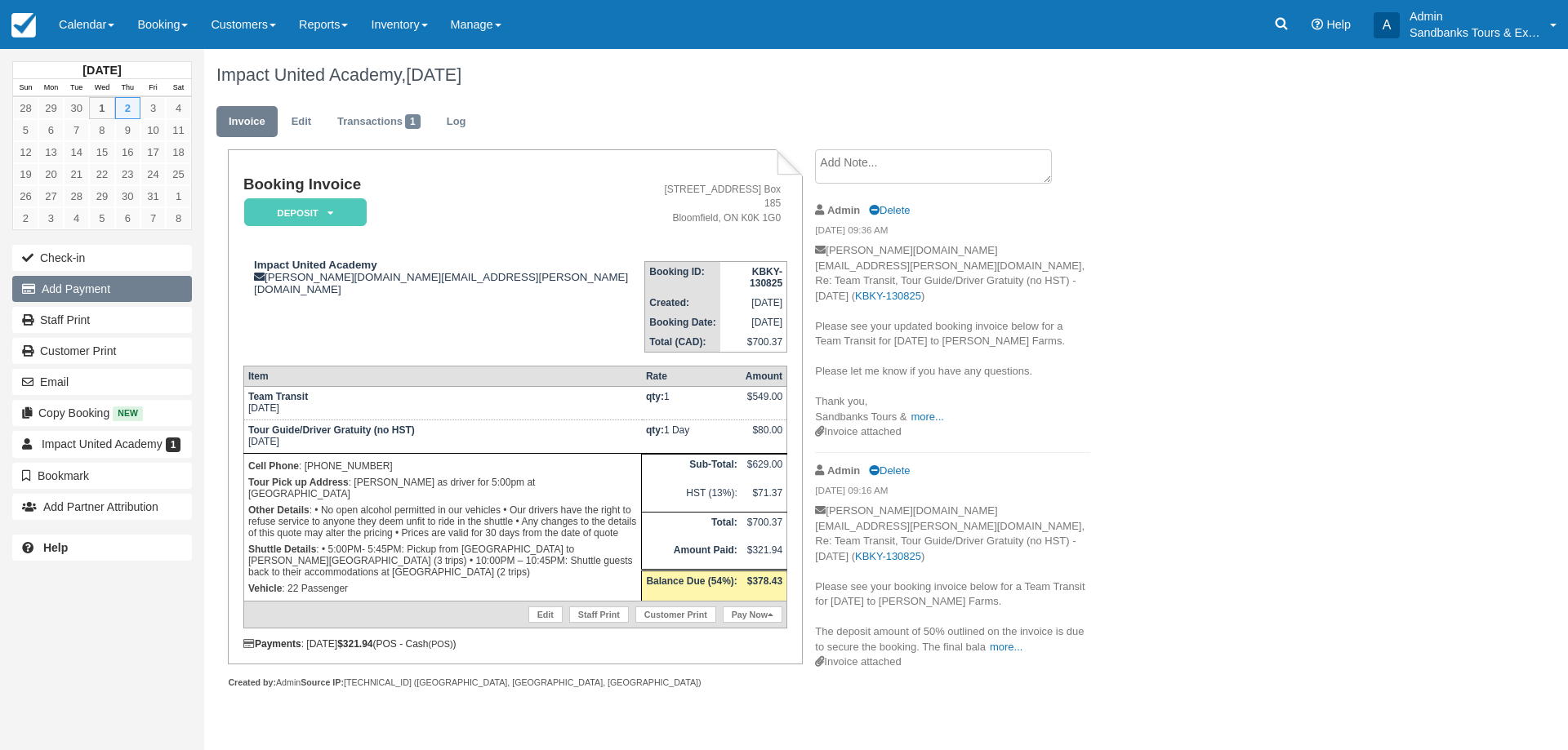
click at [93, 278] on button "Add Payment" at bounding box center [102, 289] width 180 height 26
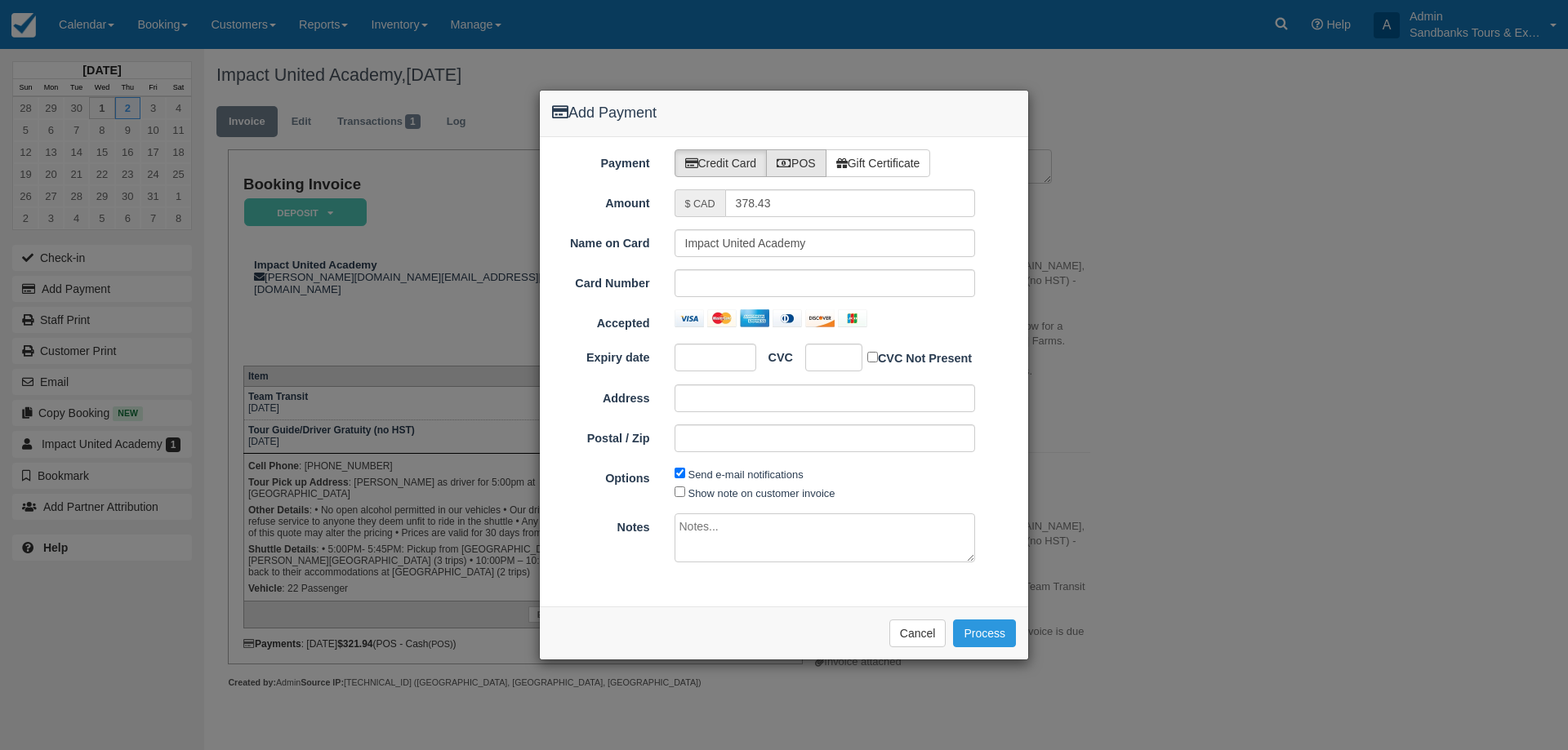
click at [805, 163] on label "POS" at bounding box center [796, 163] width 60 height 28
radio input "true"
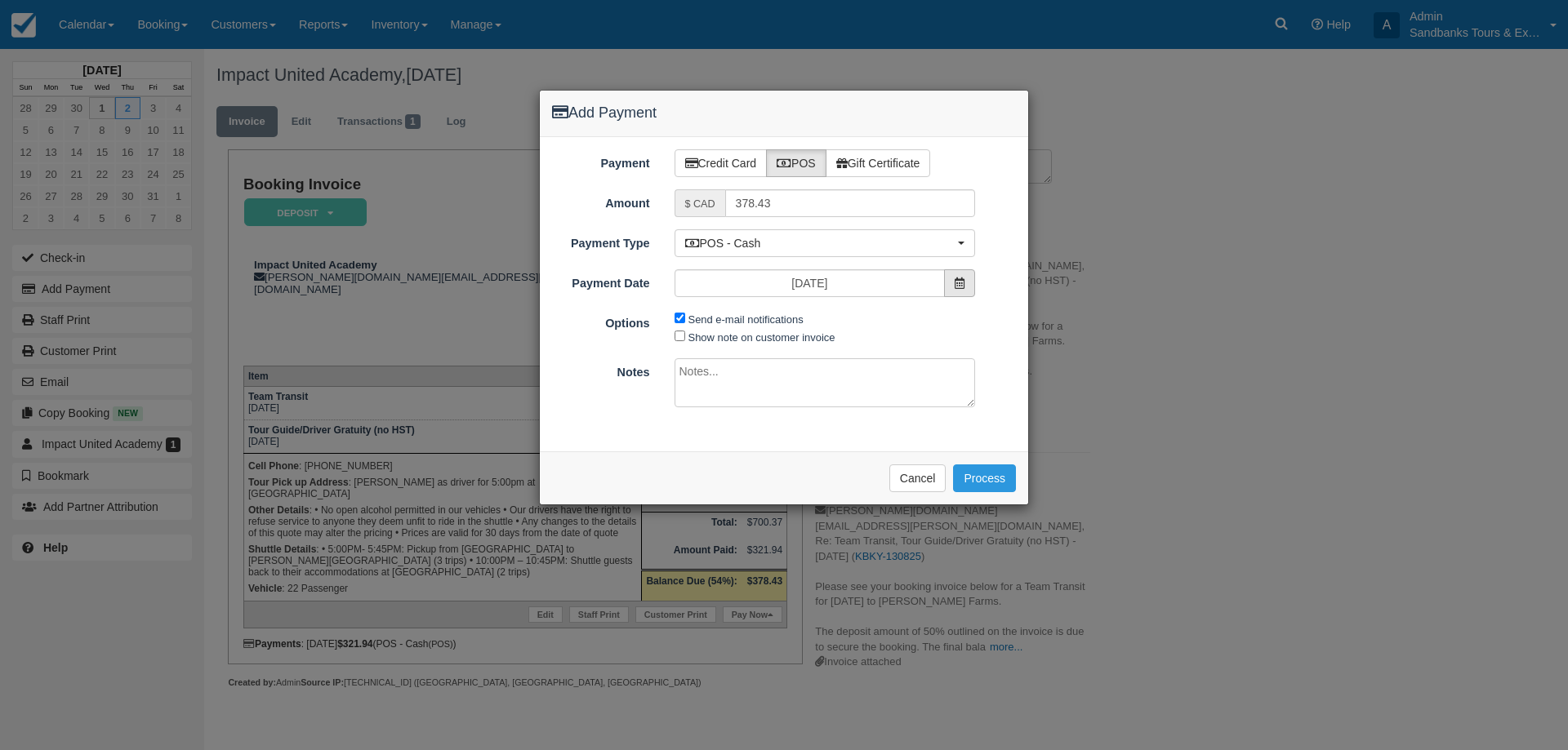
click at [963, 289] on span at bounding box center [958, 283] width 31 height 28
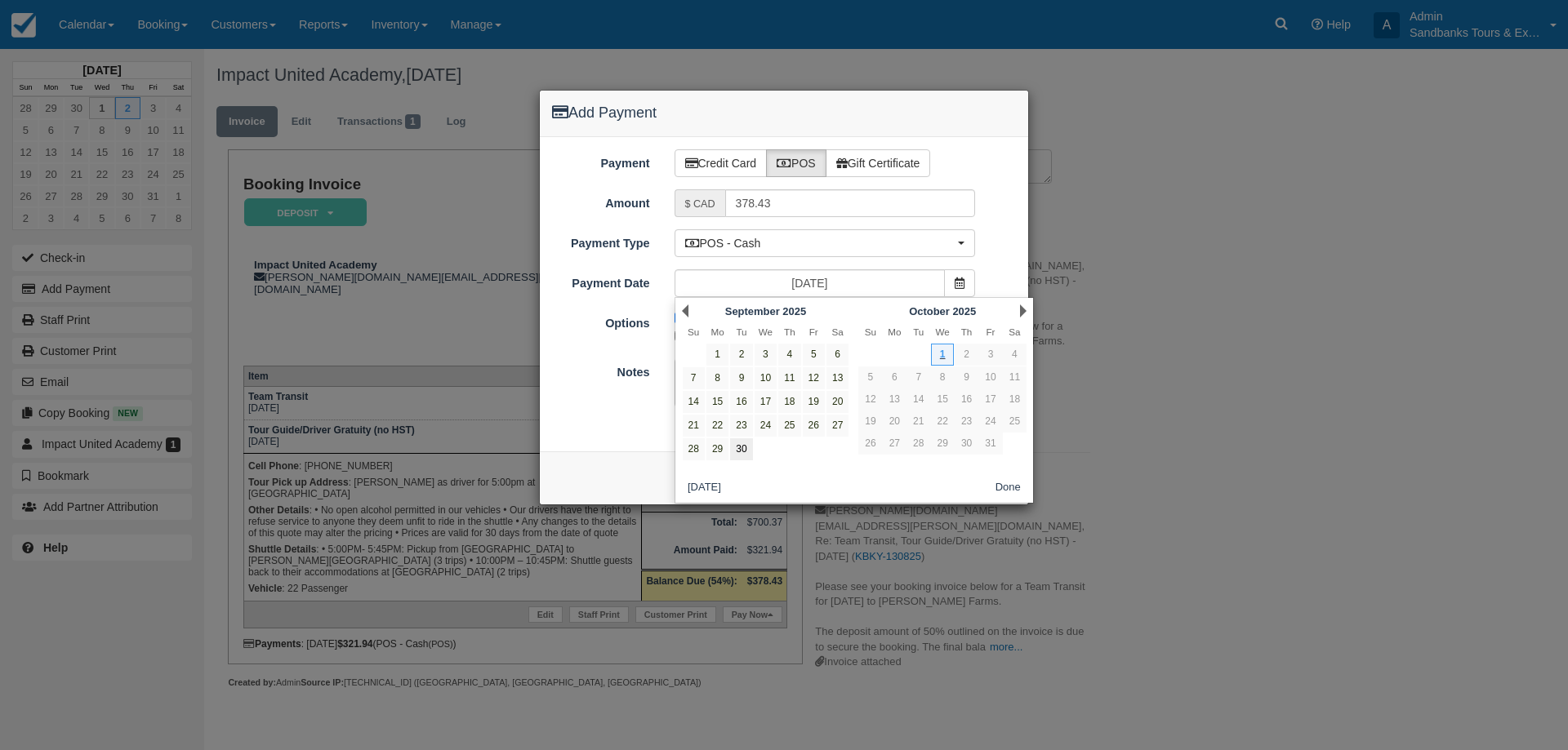
click at [744, 447] on link "30" at bounding box center [741, 450] width 23 height 22
type input "09/30/25"
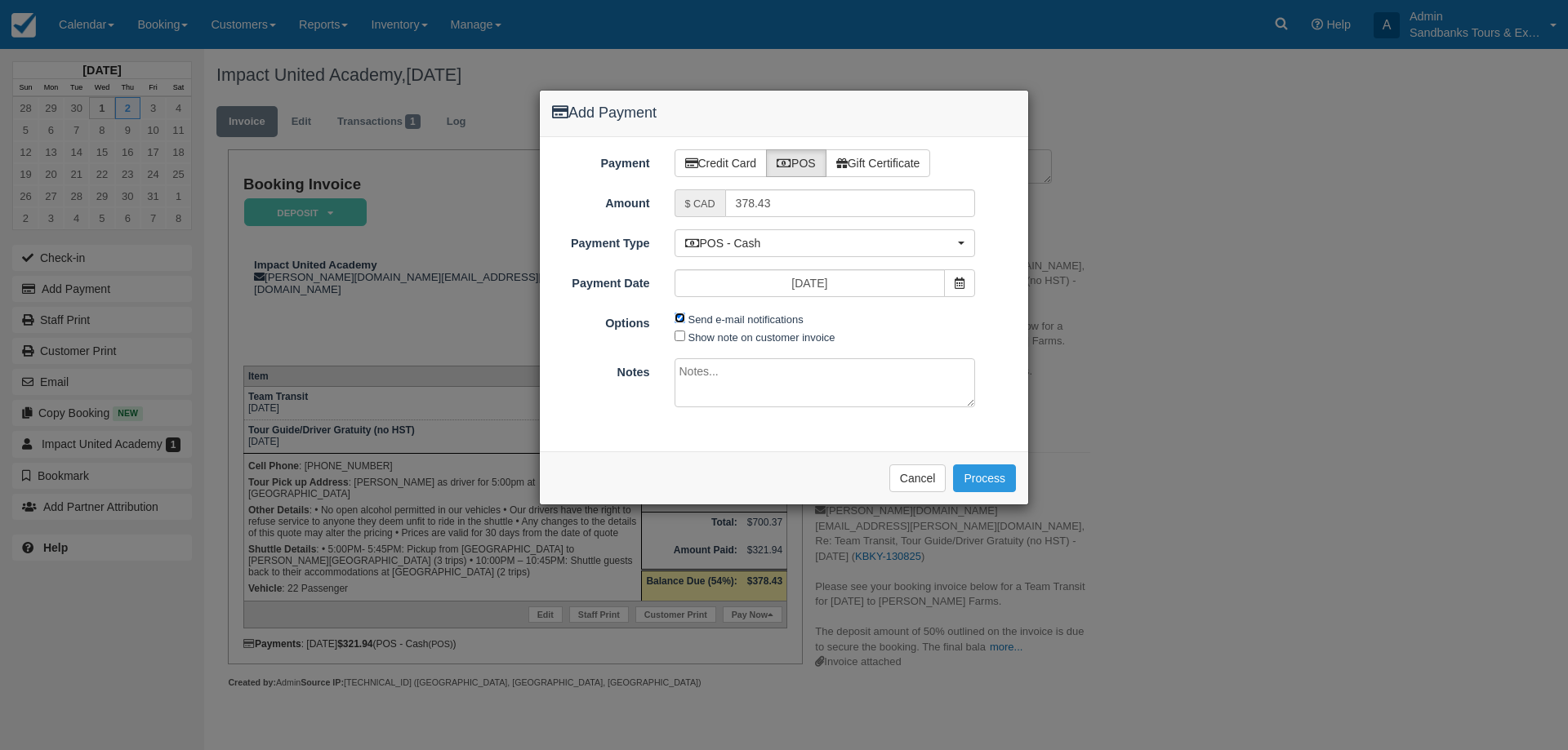
click at [677, 319] on input "Send e-mail notifications" at bounding box center [679, 317] width 10 height 10
checkbox input "false"
click at [679, 336] on input "Show note on customer invoice" at bounding box center [679, 336] width 10 height 10
checkbox input "true"
click at [689, 363] on textarea at bounding box center [824, 382] width 301 height 49
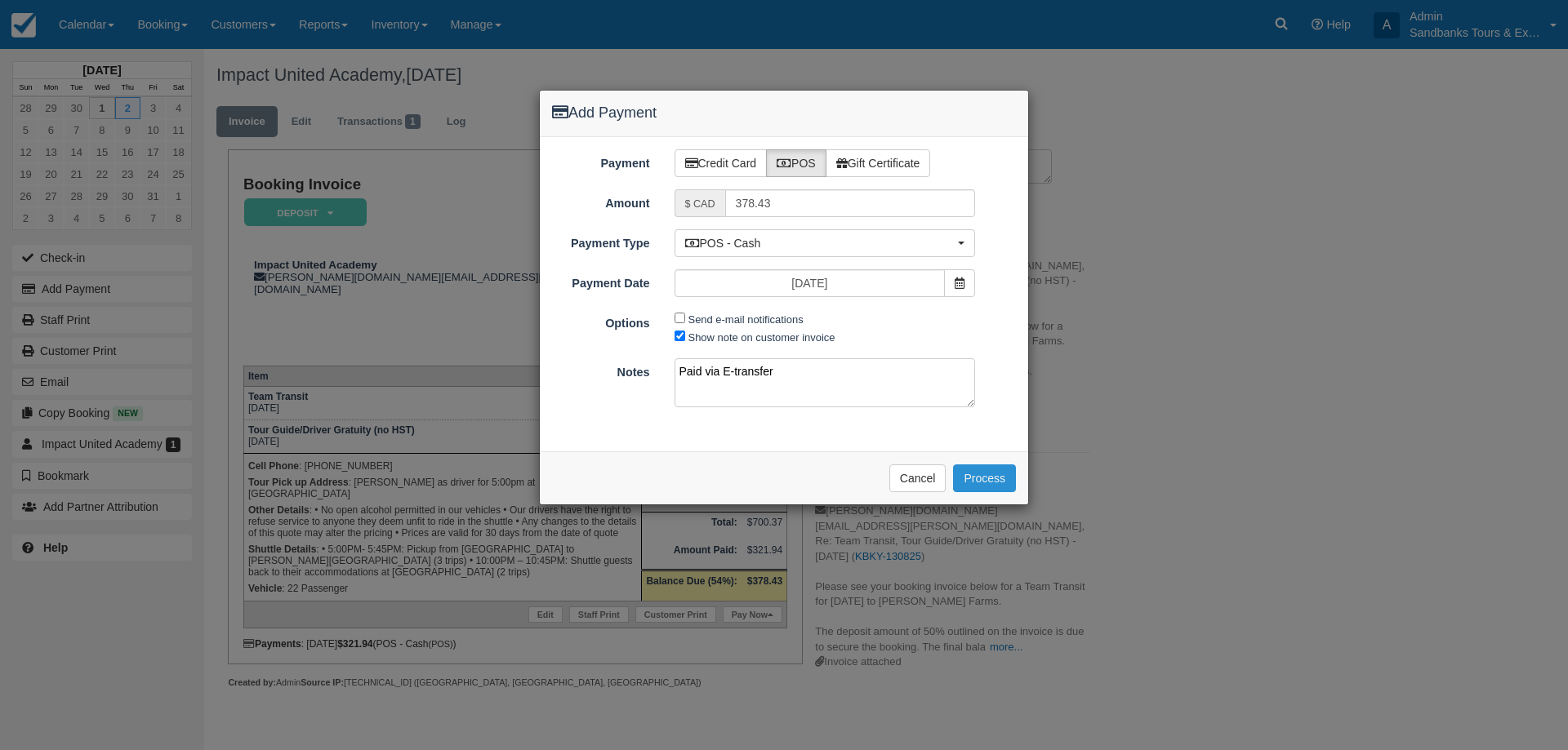
type textarea "Paid via E-transfer"
click at [997, 476] on button "Process" at bounding box center [984, 478] width 63 height 28
